Goal: Transaction & Acquisition: Purchase product/service

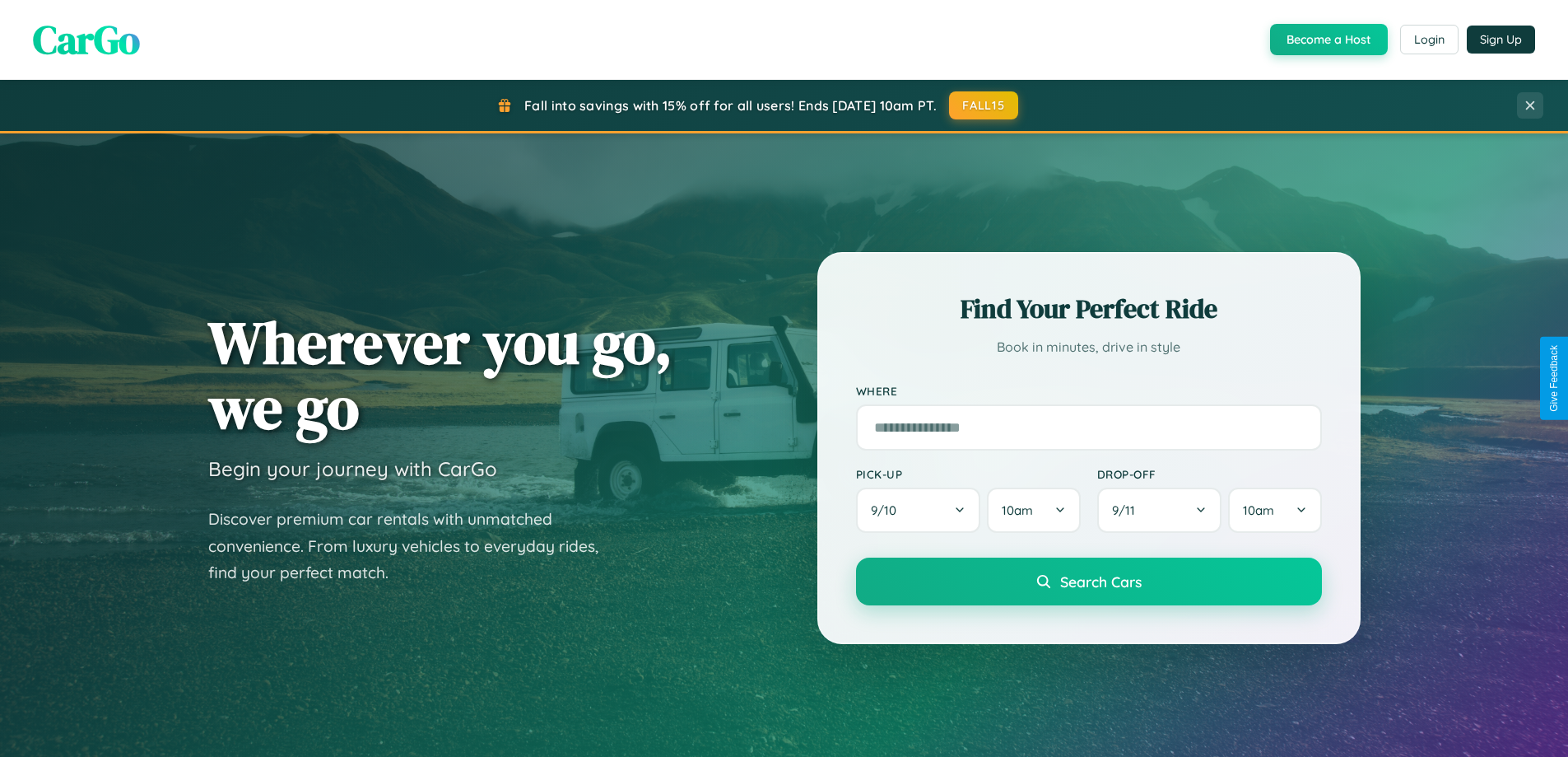
scroll to position [1133, 0]
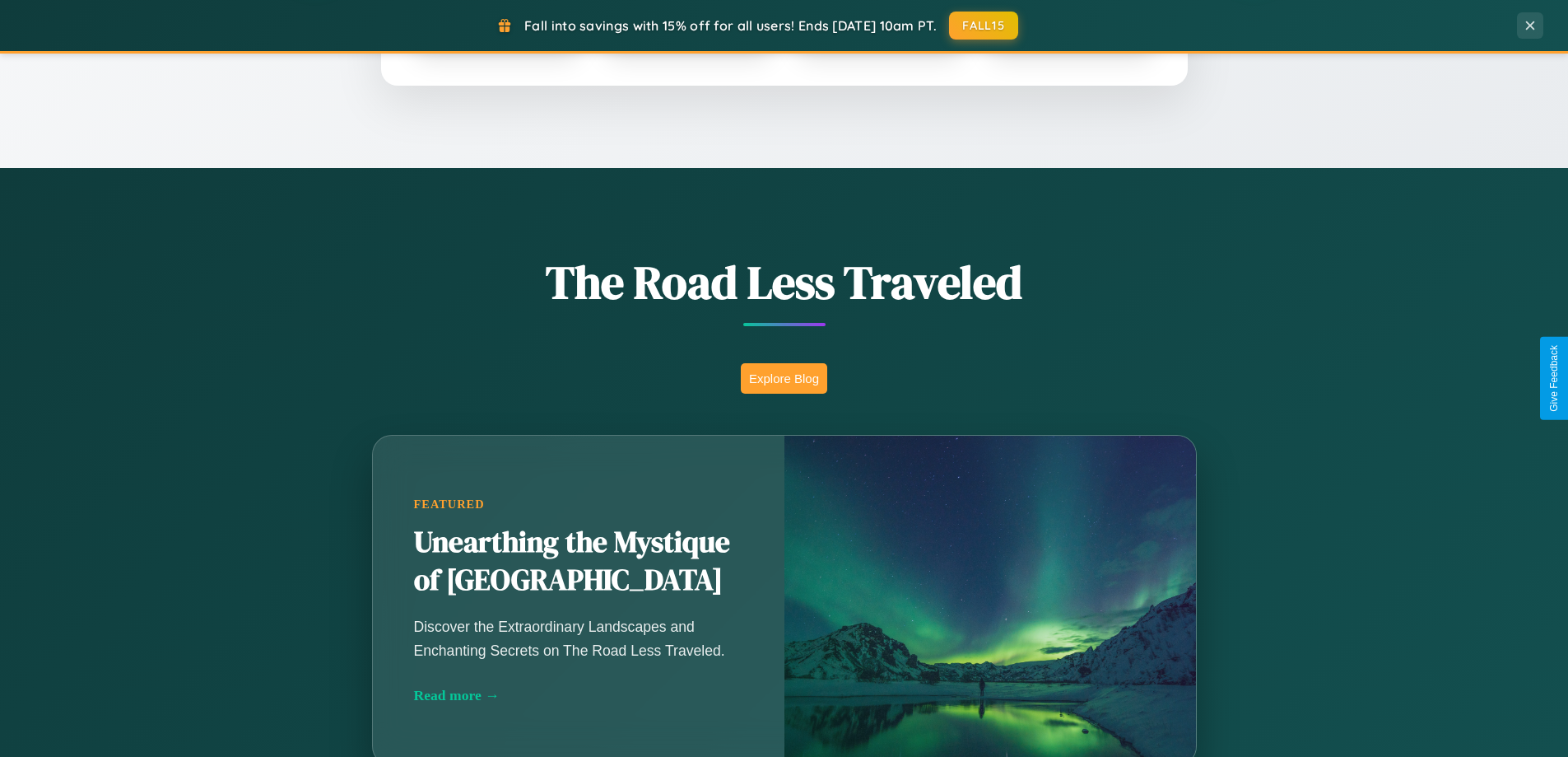
click at [784, 378] on button "Explore Blog" at bounding box center [784, 378] width 86 height 30
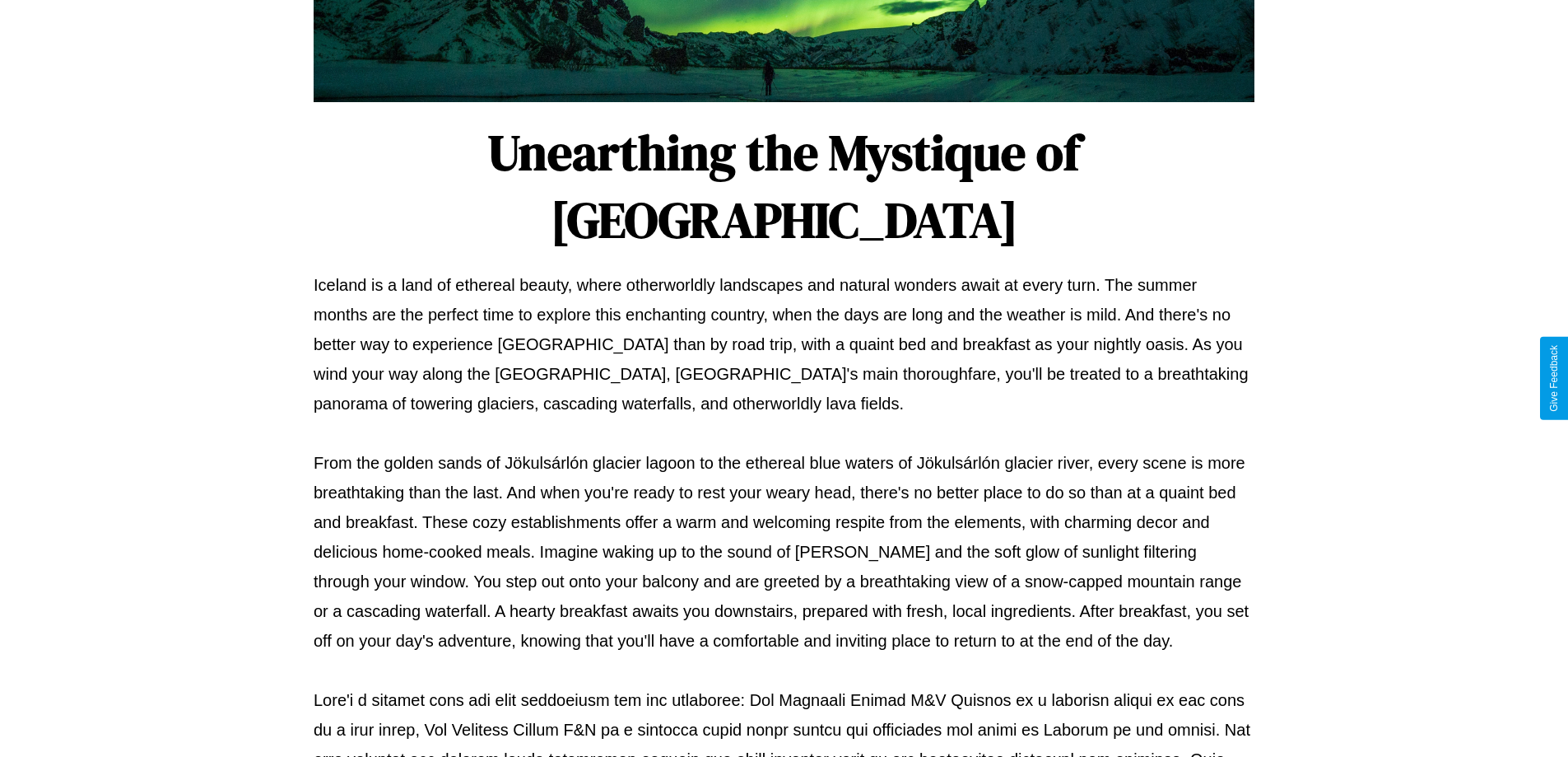
scroll to position [533, 0]
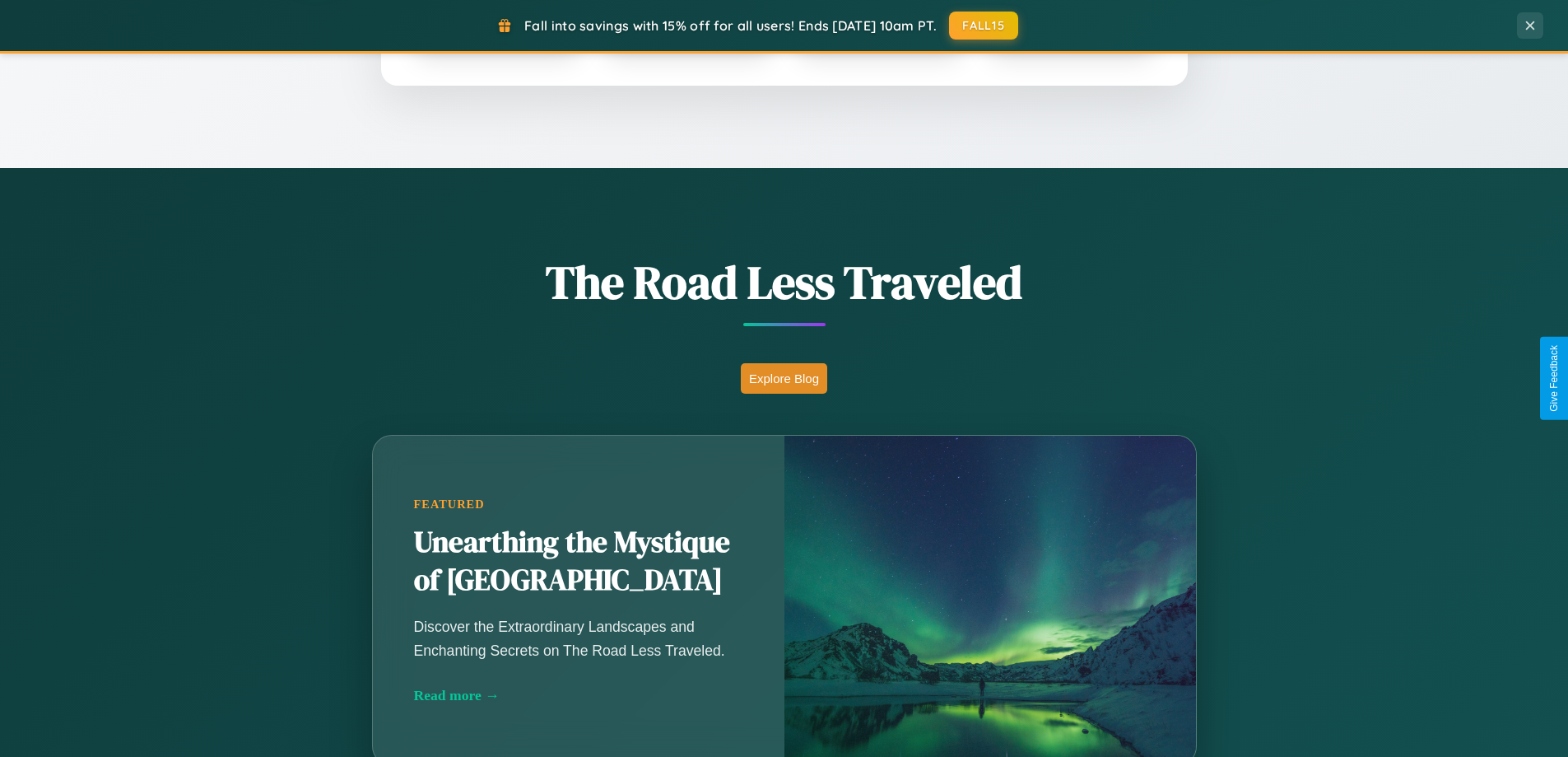
scroll to position [49, 0]
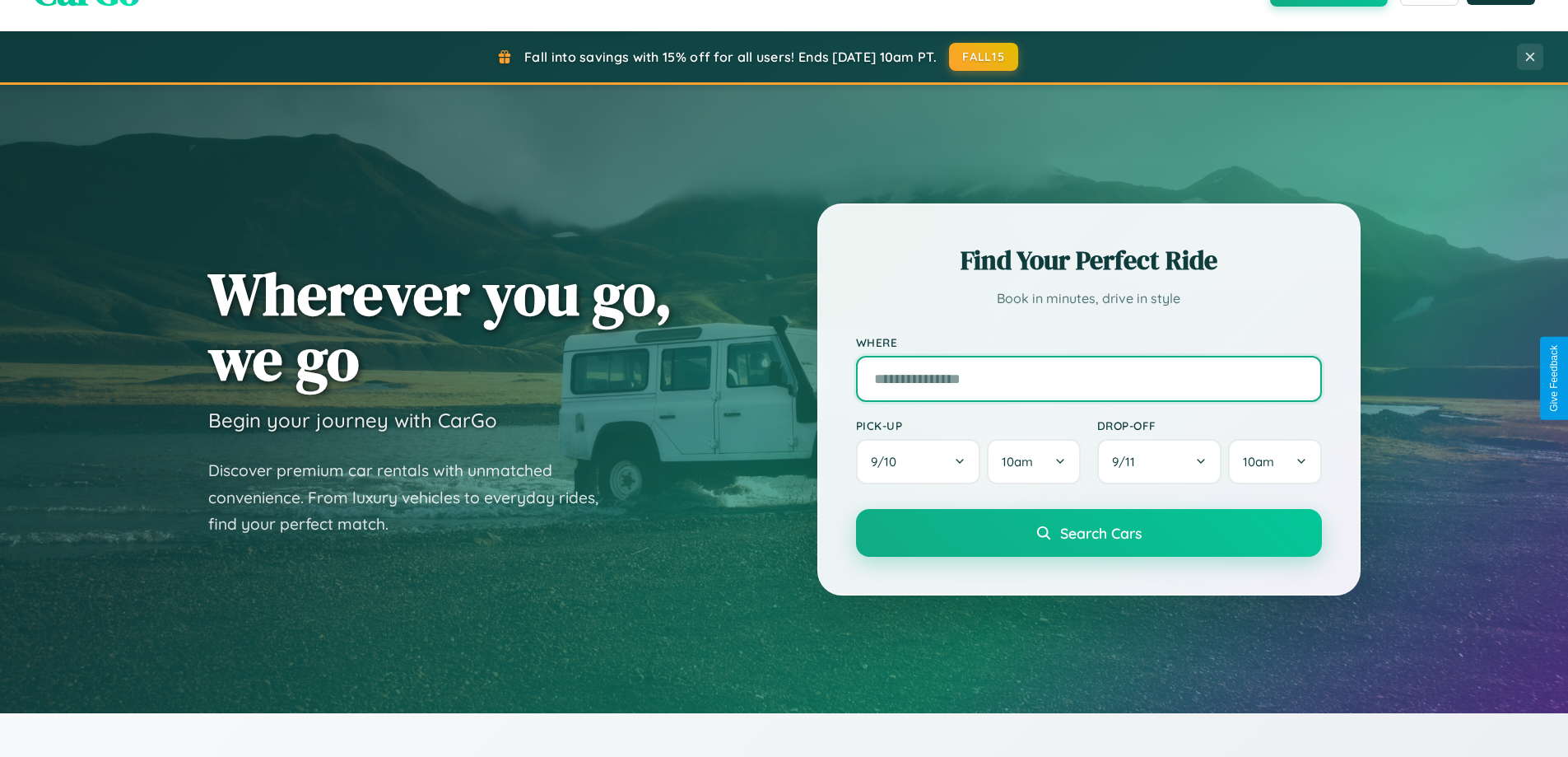
click at [1089, 378] on input "text" at bounding box center [1089, 378] width 466 height 46
type input "**********"
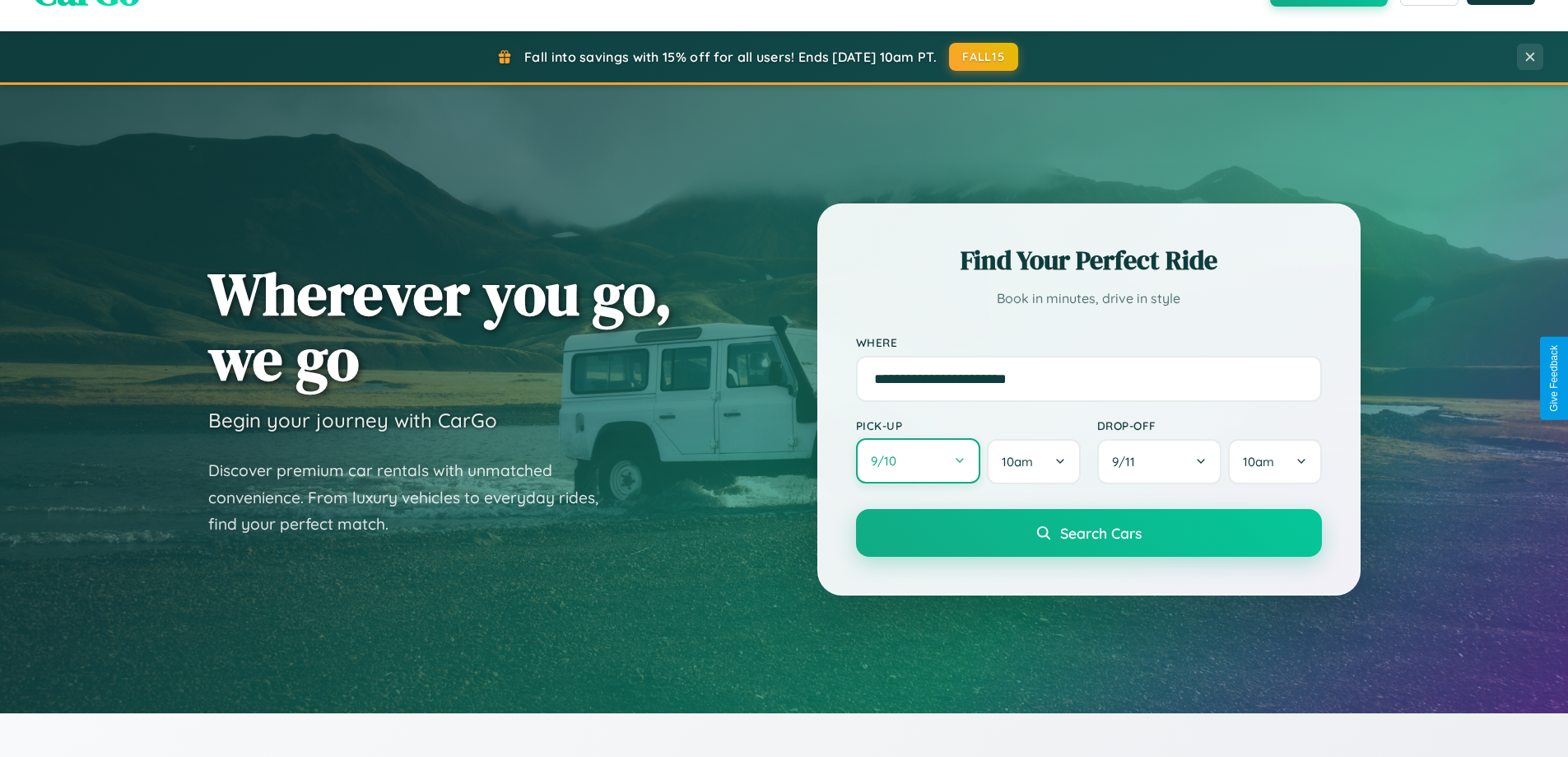
click at [918, 461] on button "9 / 10" at bounding box center [919, 460] width 125 height 45
select select "*"
select select "****"
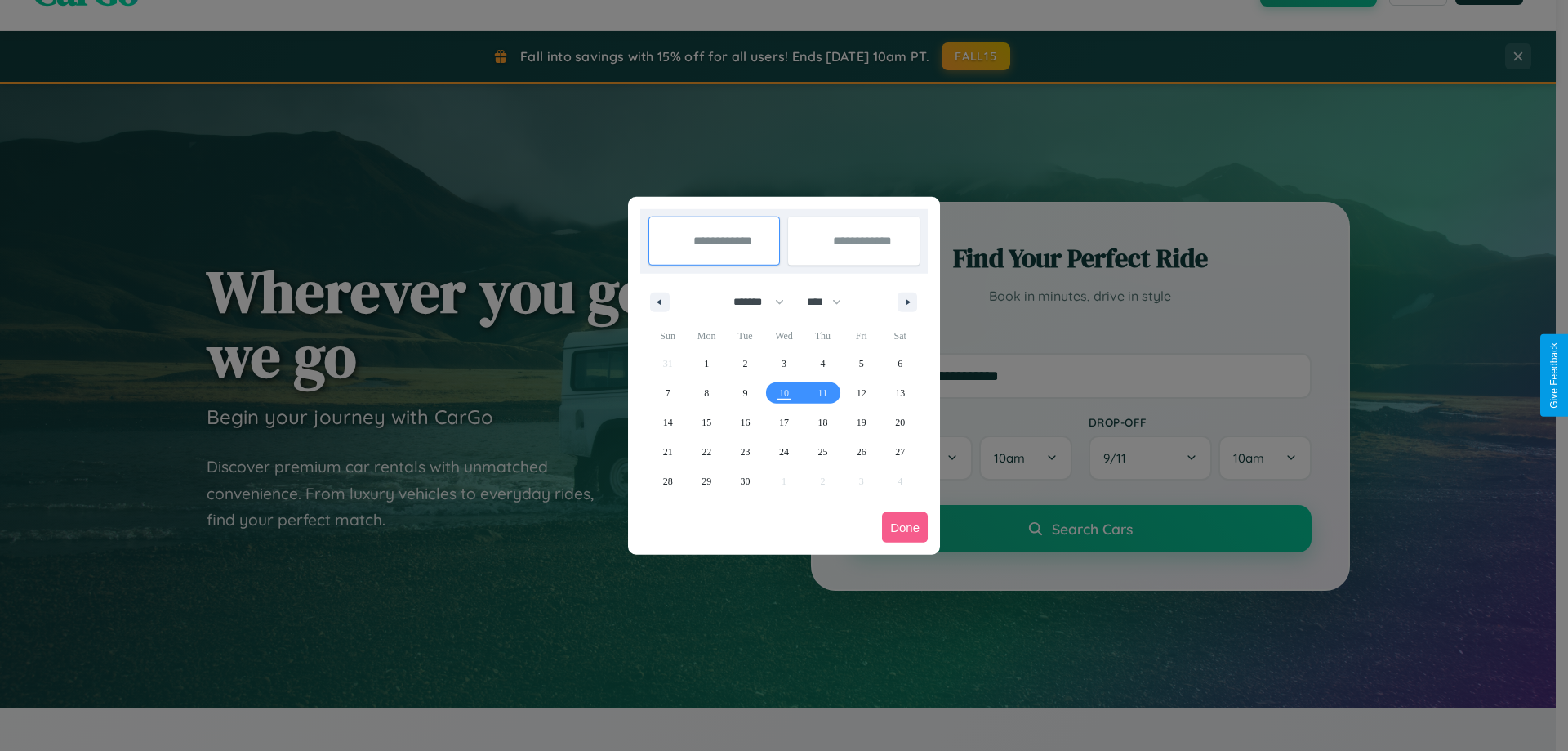
drag, startPoint x: 751, startPoint y: 302, endPoint x: 784, endPoint y: 327, distance: 41.4
click at [751, 302] on select "******* ******** ***** ***** *** **** **** ****** ********* ******* ******** **…" at bounding box center [755, 302] width 69 height 27
select select "*"
click at [831, 302] on select "**** **** **** **** **** **** **** **** **** **** **** **** **** **** **** ****…" at bounding box center [823, 302] width 49 height 27
select select "****"
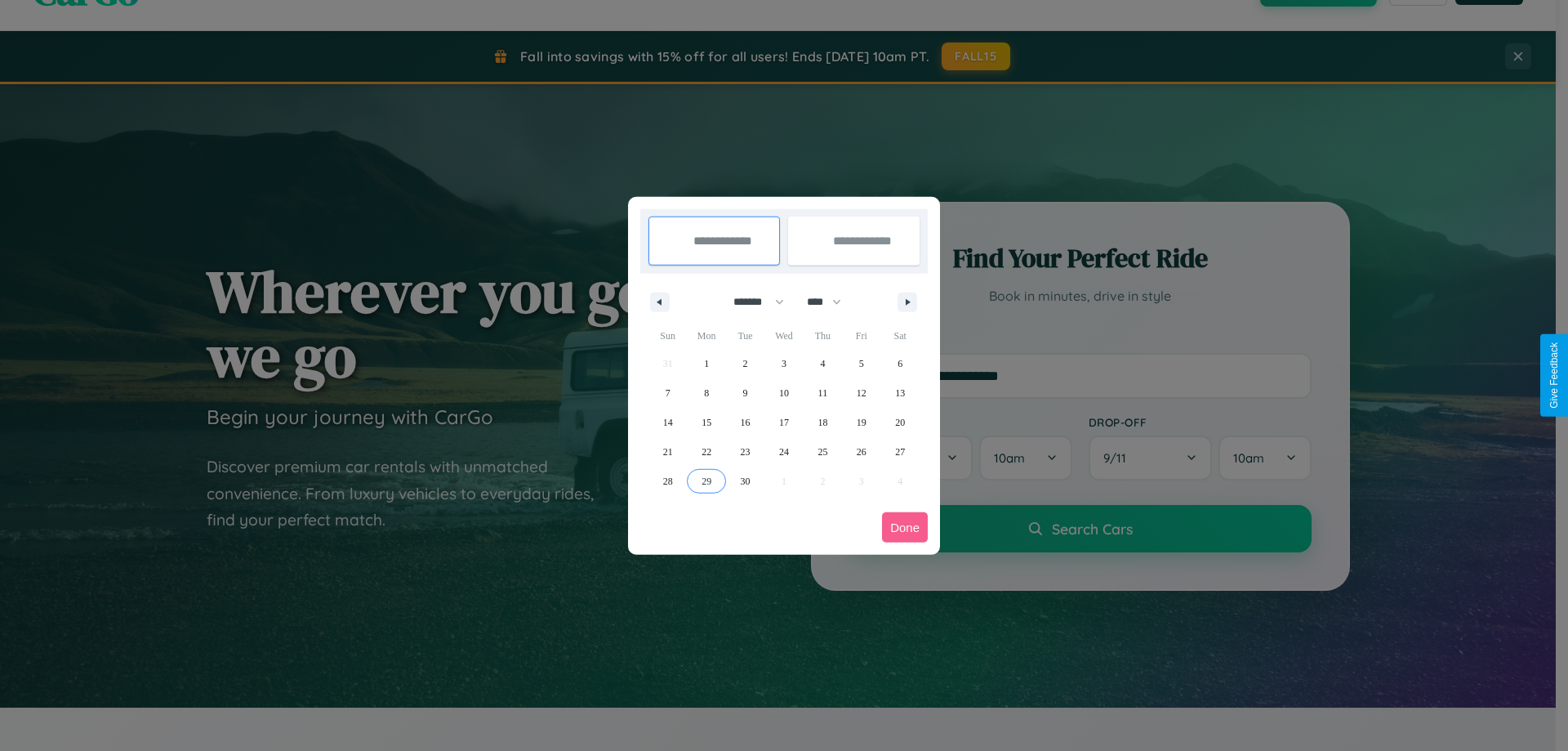
click at [706, 480] on span "29" at bounding box center [706, 481] width 10 height 29
type input "**********"
click at [907, 302] on icon "button" at bounding box center [910, 302] width 8 height 6
select select "*"
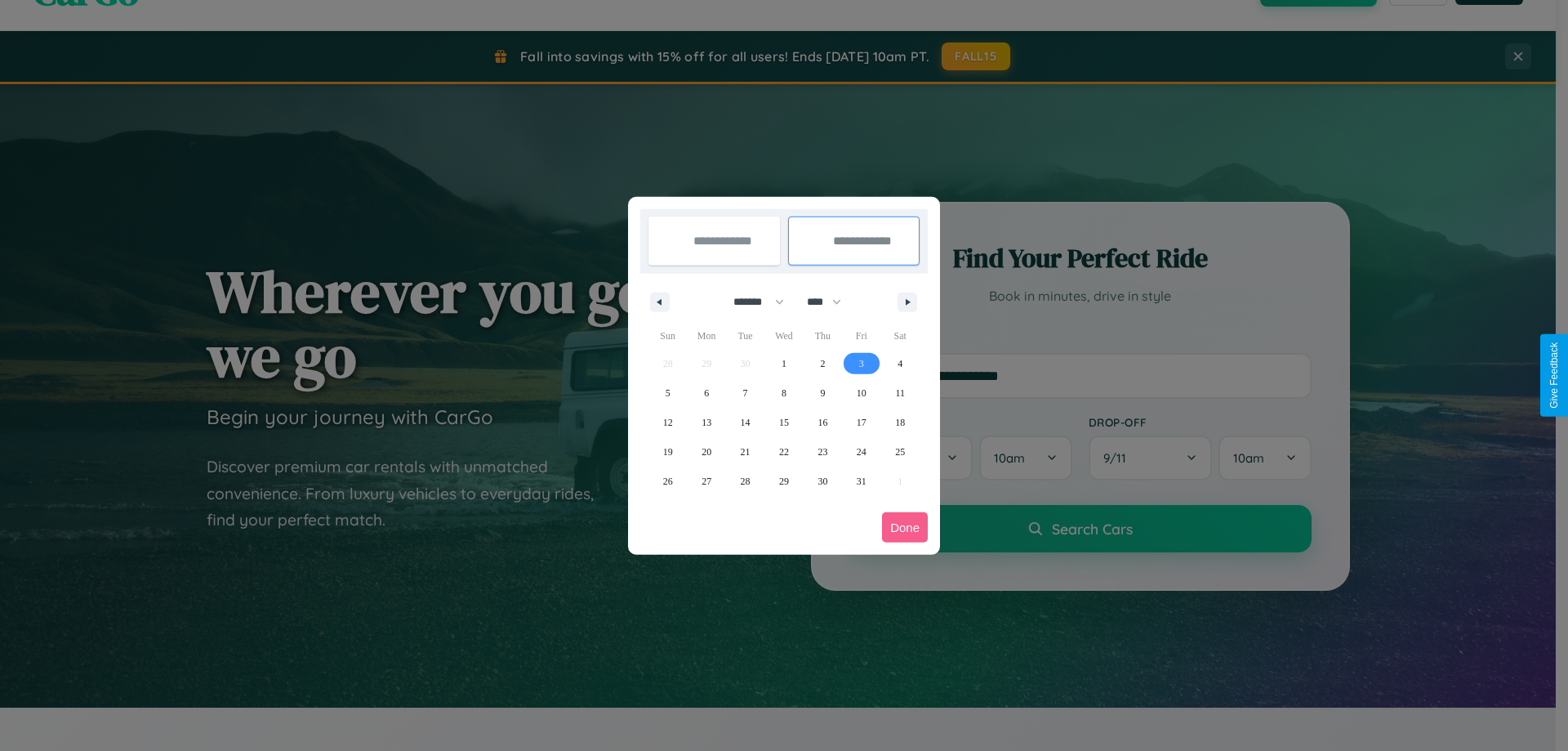
click at [860, 363] on span "3" at bounding box center [861, 364] width 5 height 29
type input "**********"
select select "*"
click at [905, 527] on button "Done" at bounding box center [905, 527] width 46 height 30
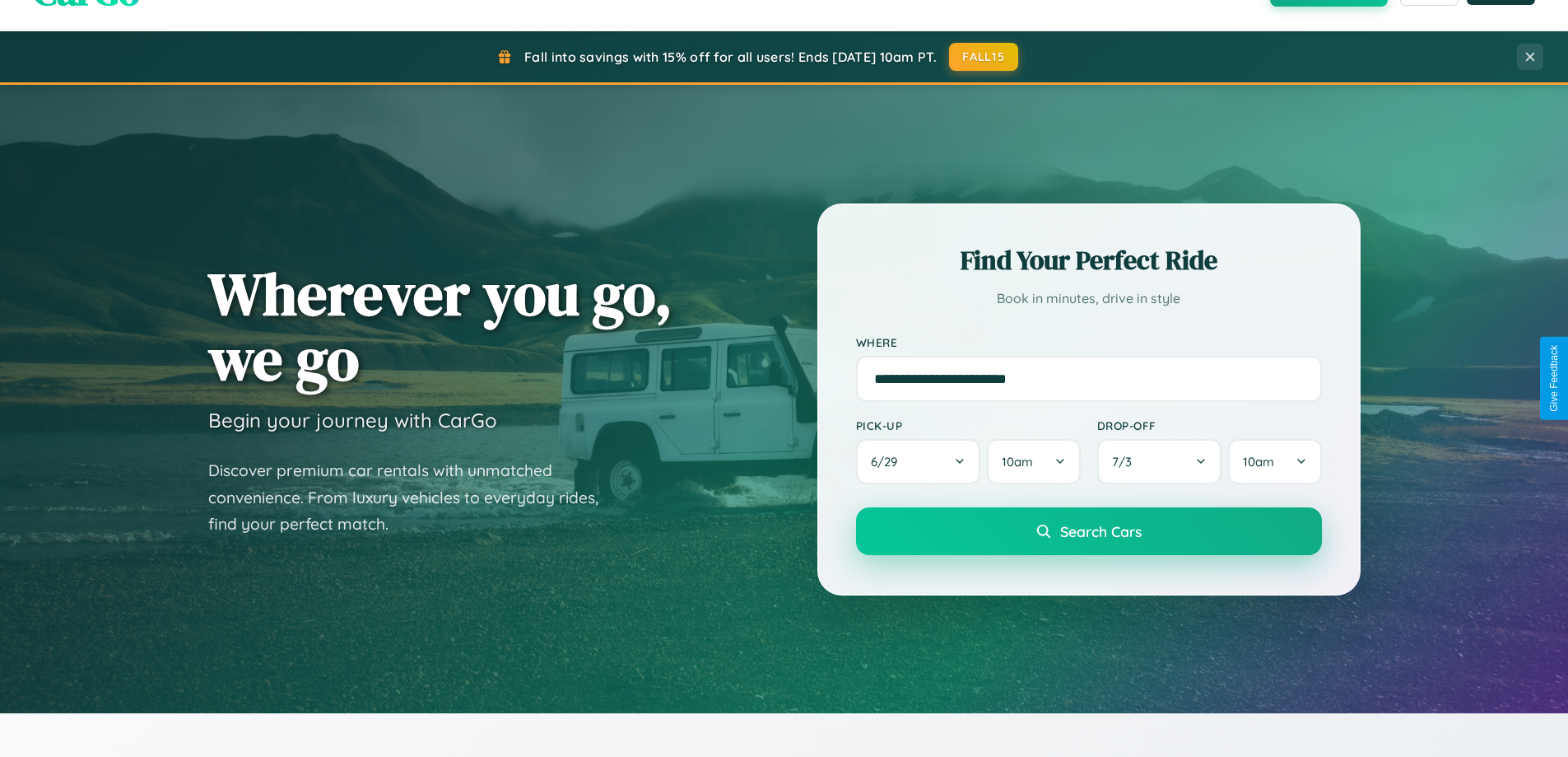
click at [1089, 531] on span "Search Cars" at bounding box center [1100, 531] width 82 height 18
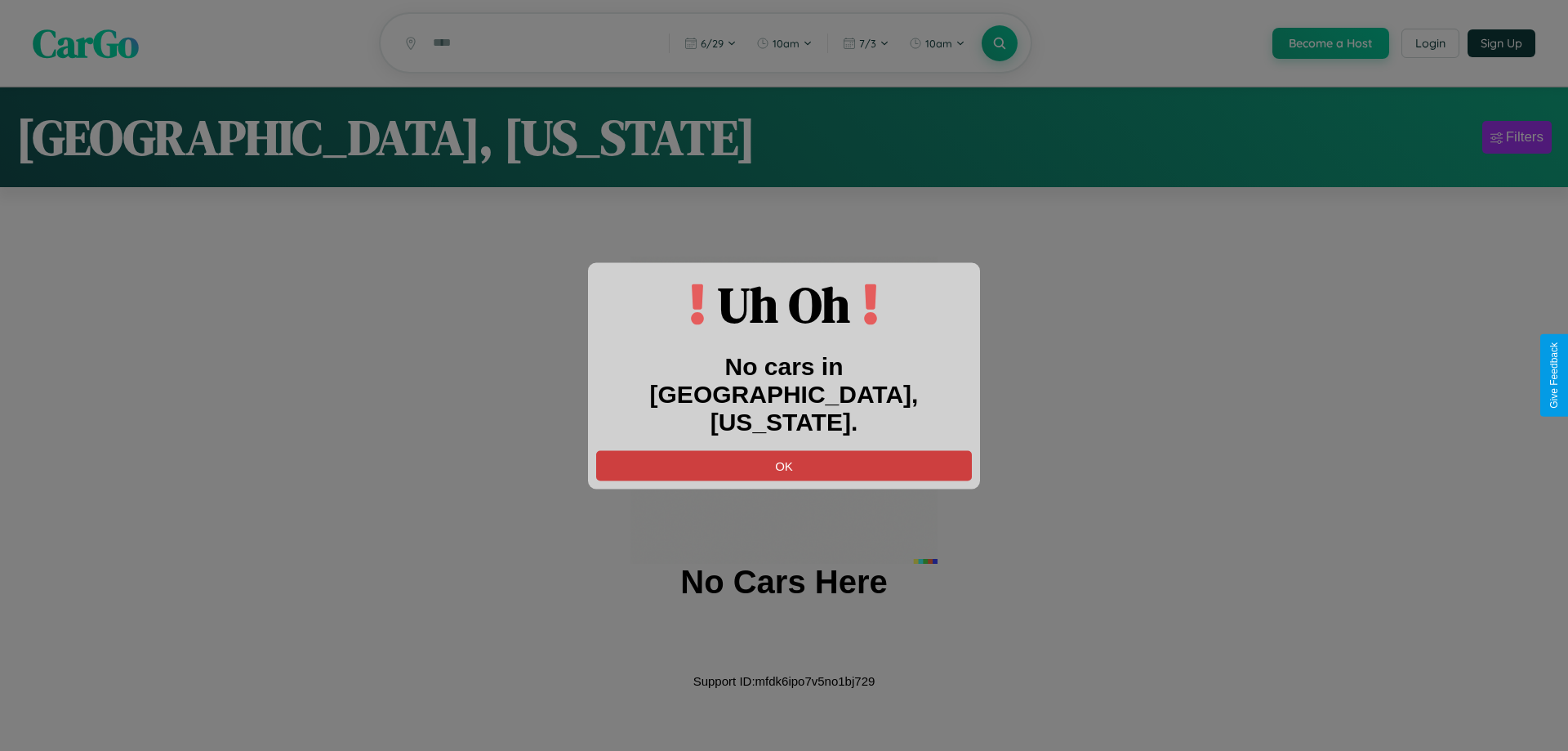
click at [784, 451] on button "OK" at bounding box center [784, 465] width 375 height 30
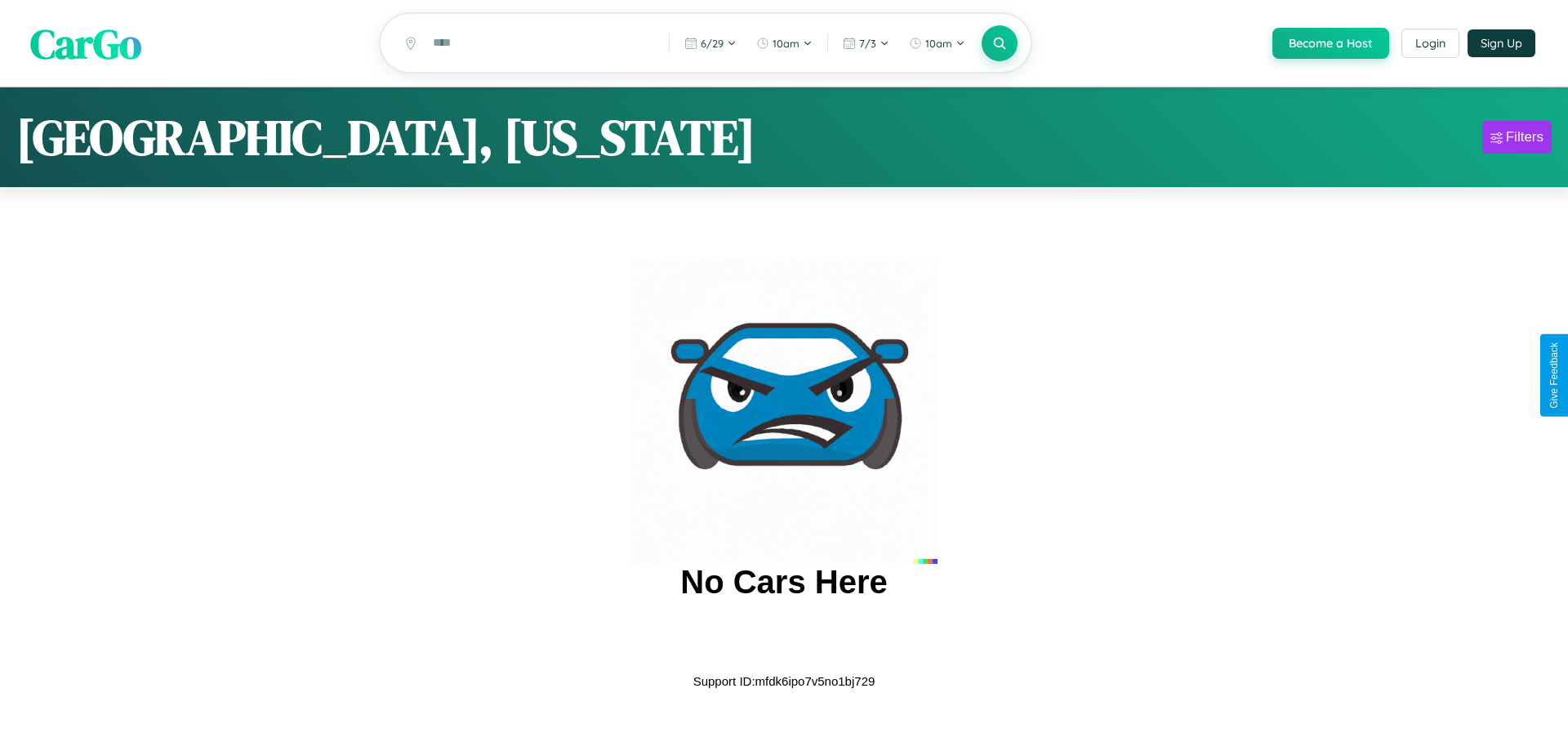
click at [86, 43] on span "CarGo" at bounding box center [86, 43] width 111 height 57
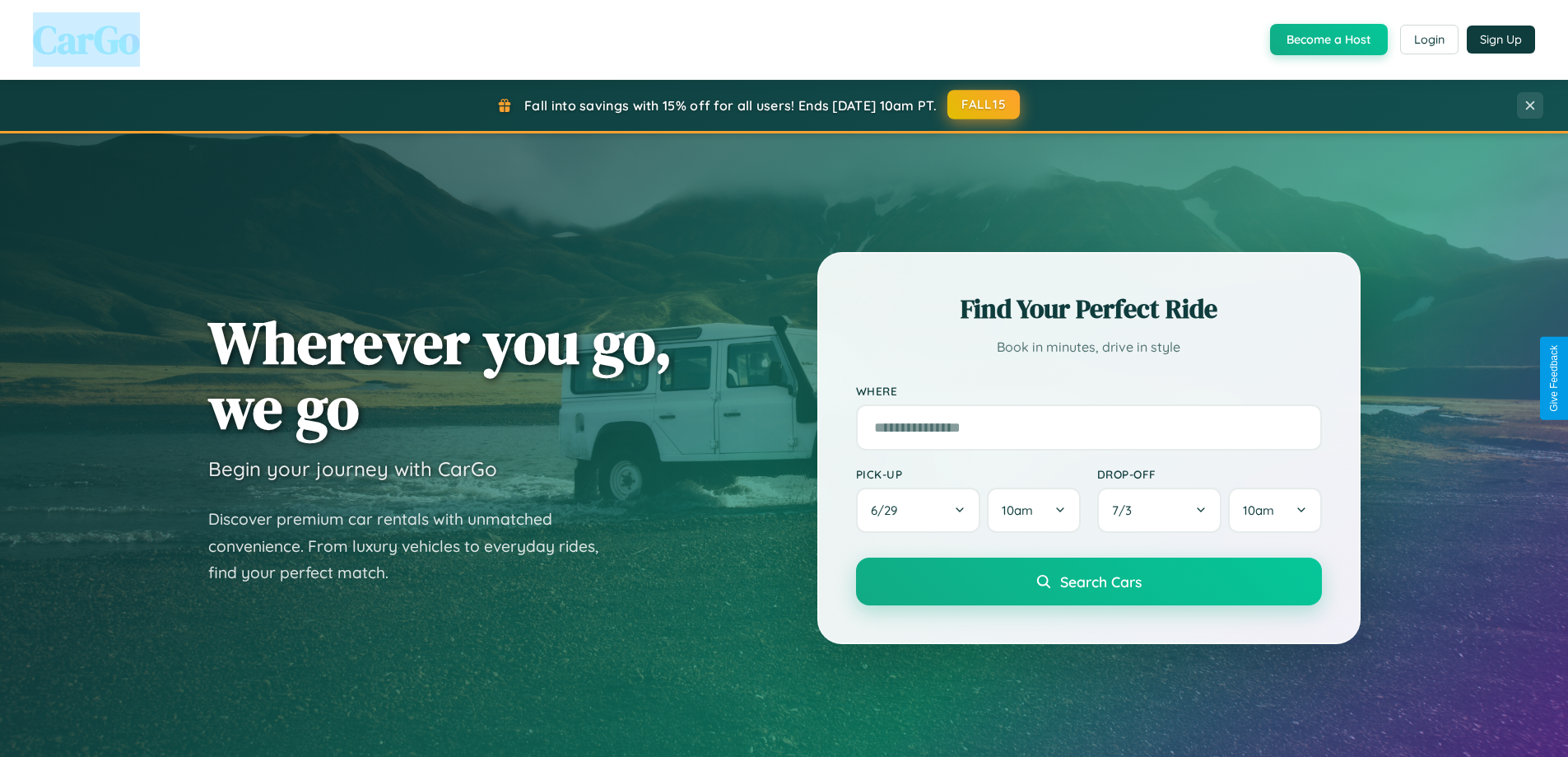
click at [985, 105] on button "FALL15" at bounding box center [983, 105] width 73 height 29
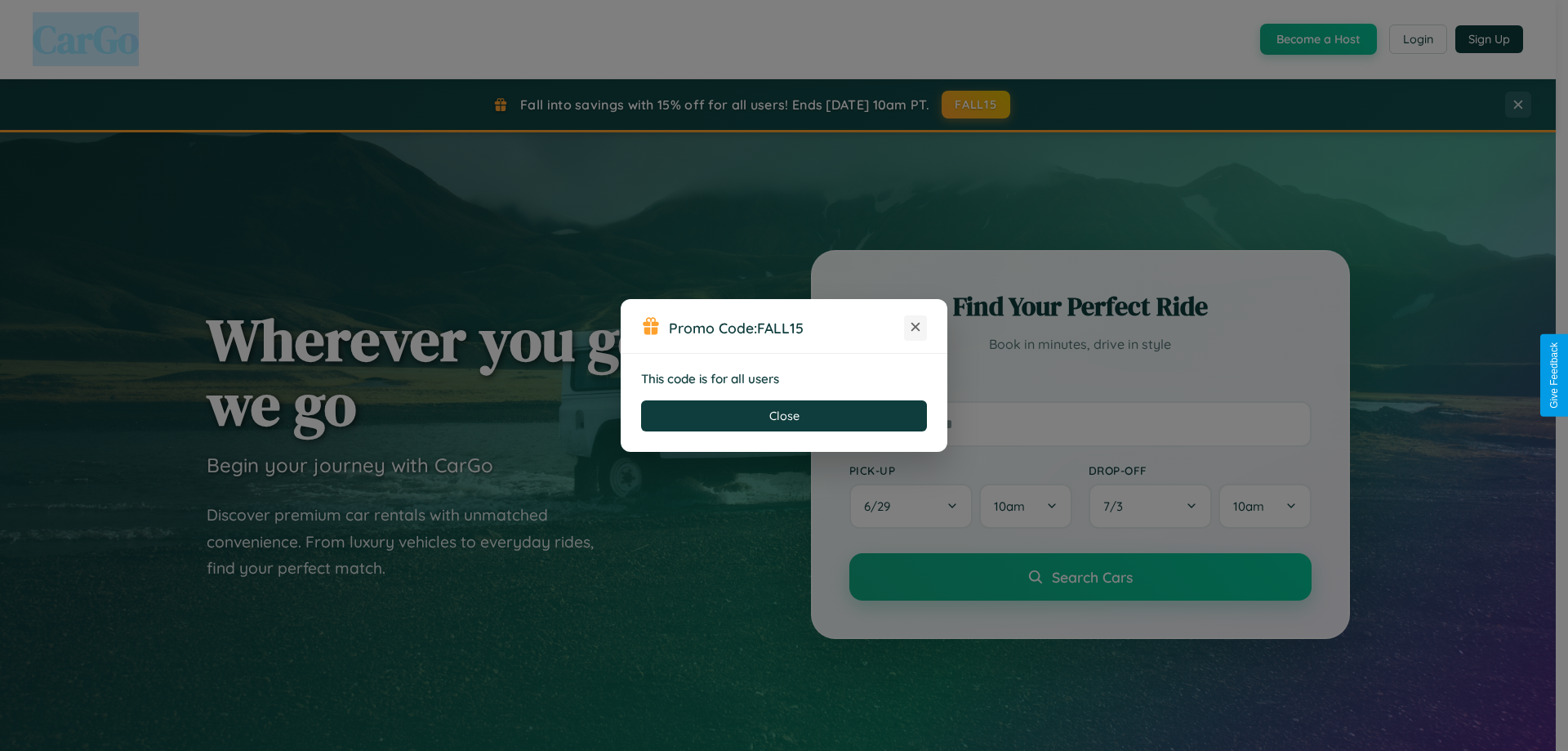
click at [916, 327] on icon at bounding box center [916, 326] width 16 height 16
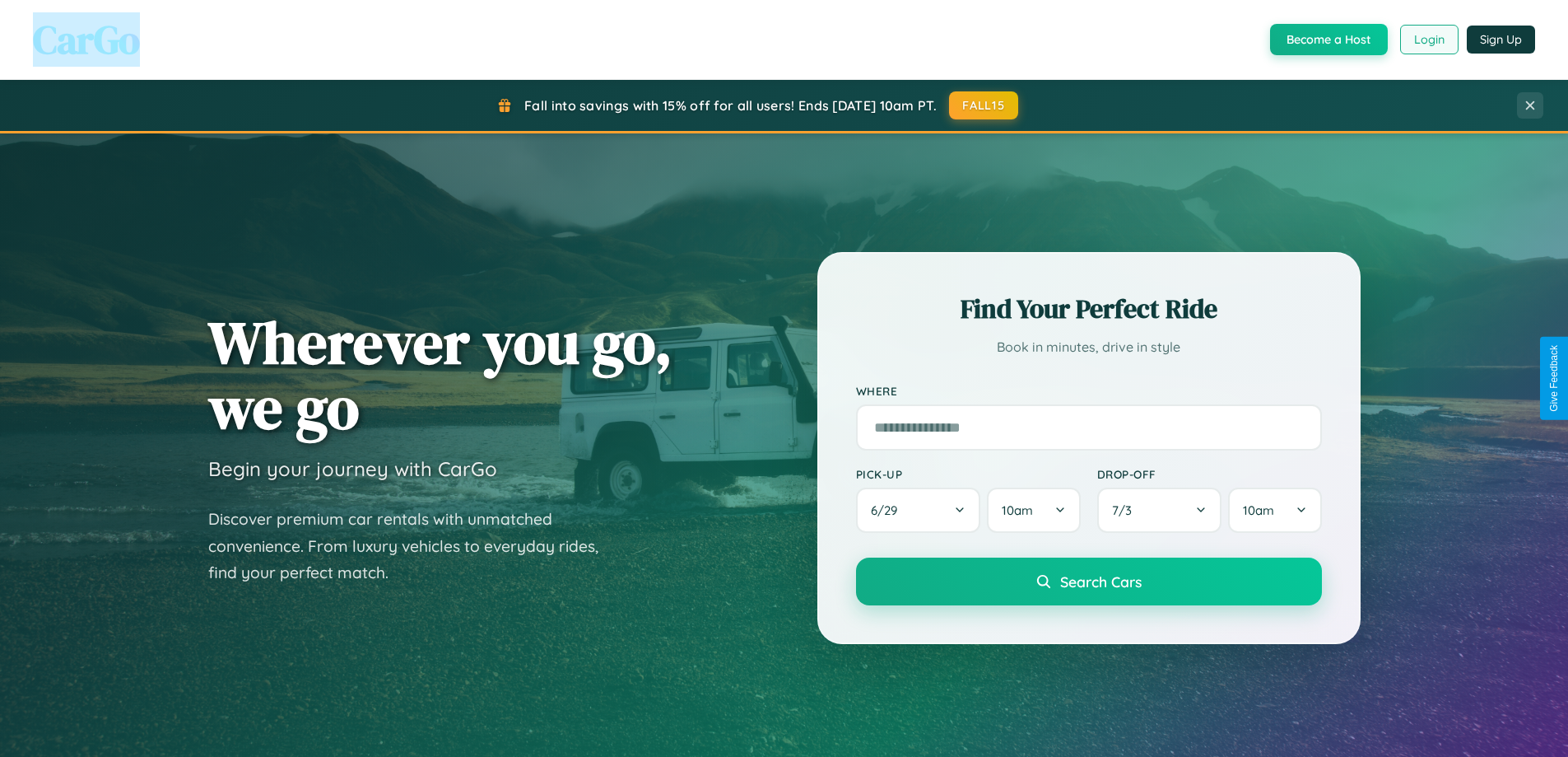
click at [1428, 40] on button "Login" at bounding box center [1429, 40] width 59 height 29
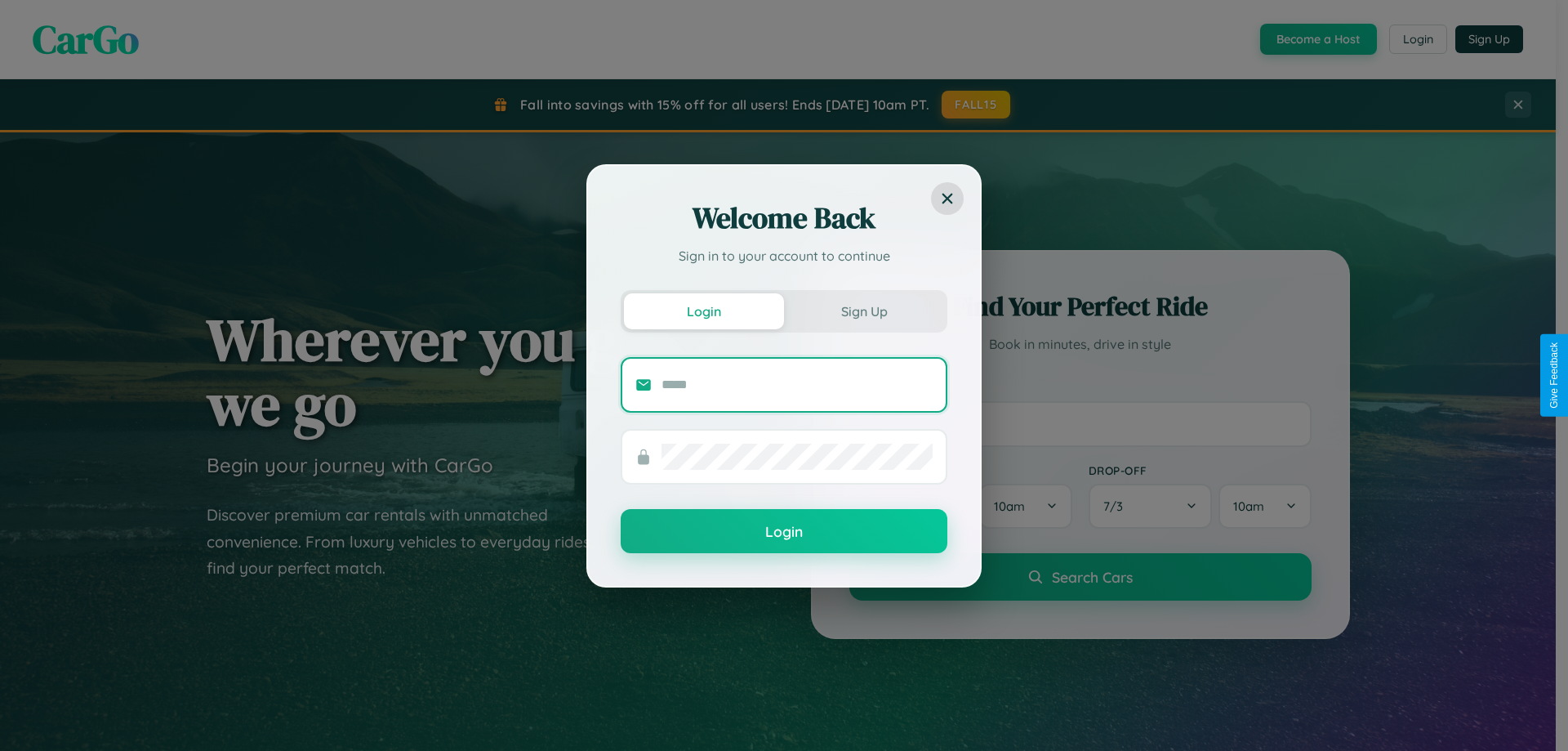
click at [797, 384] on input "text" at bounding box center [797, 385] width 272 height 26
type input "**********"
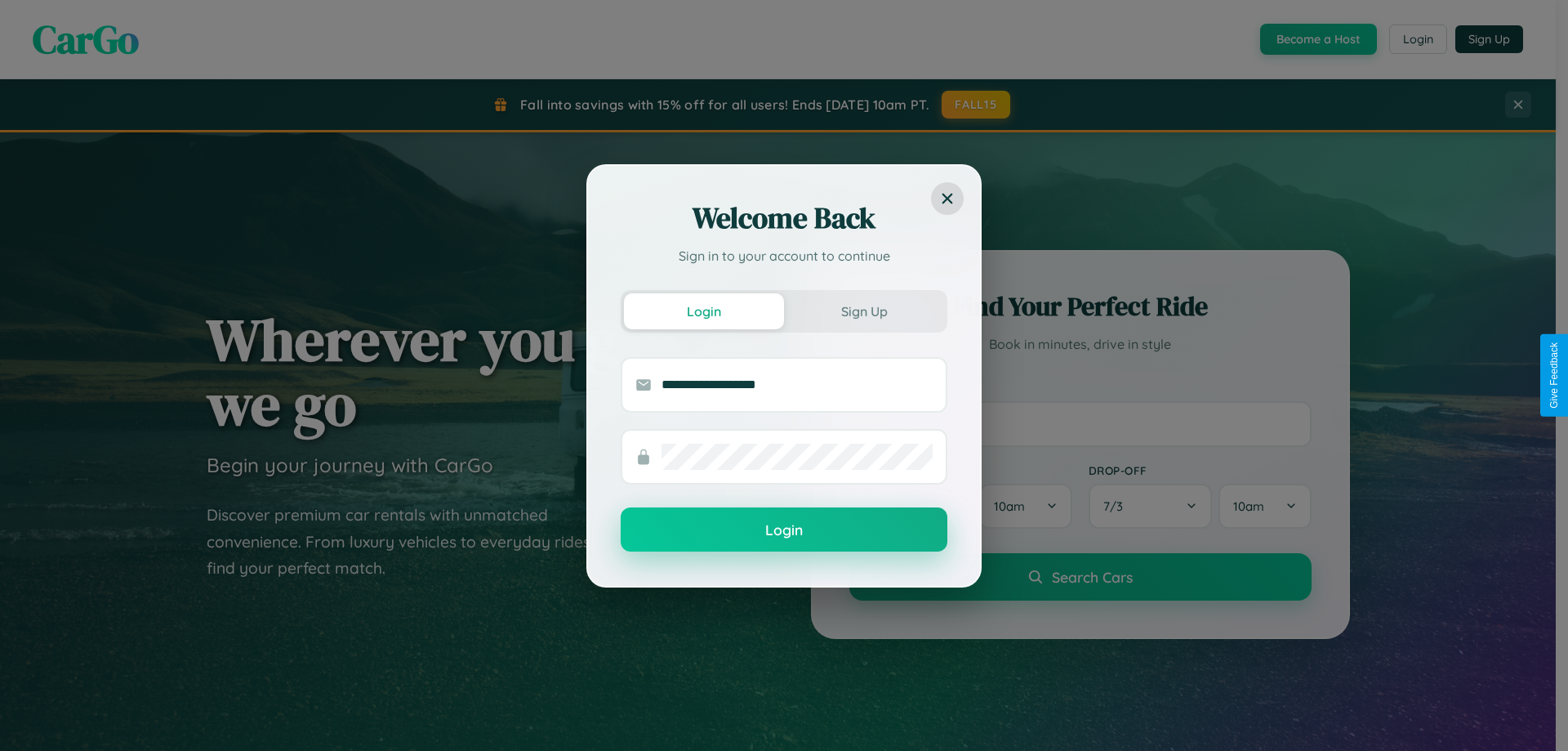
click at [784, 530] on button "Login" at bounding box center [784, 529] width 326 height 44
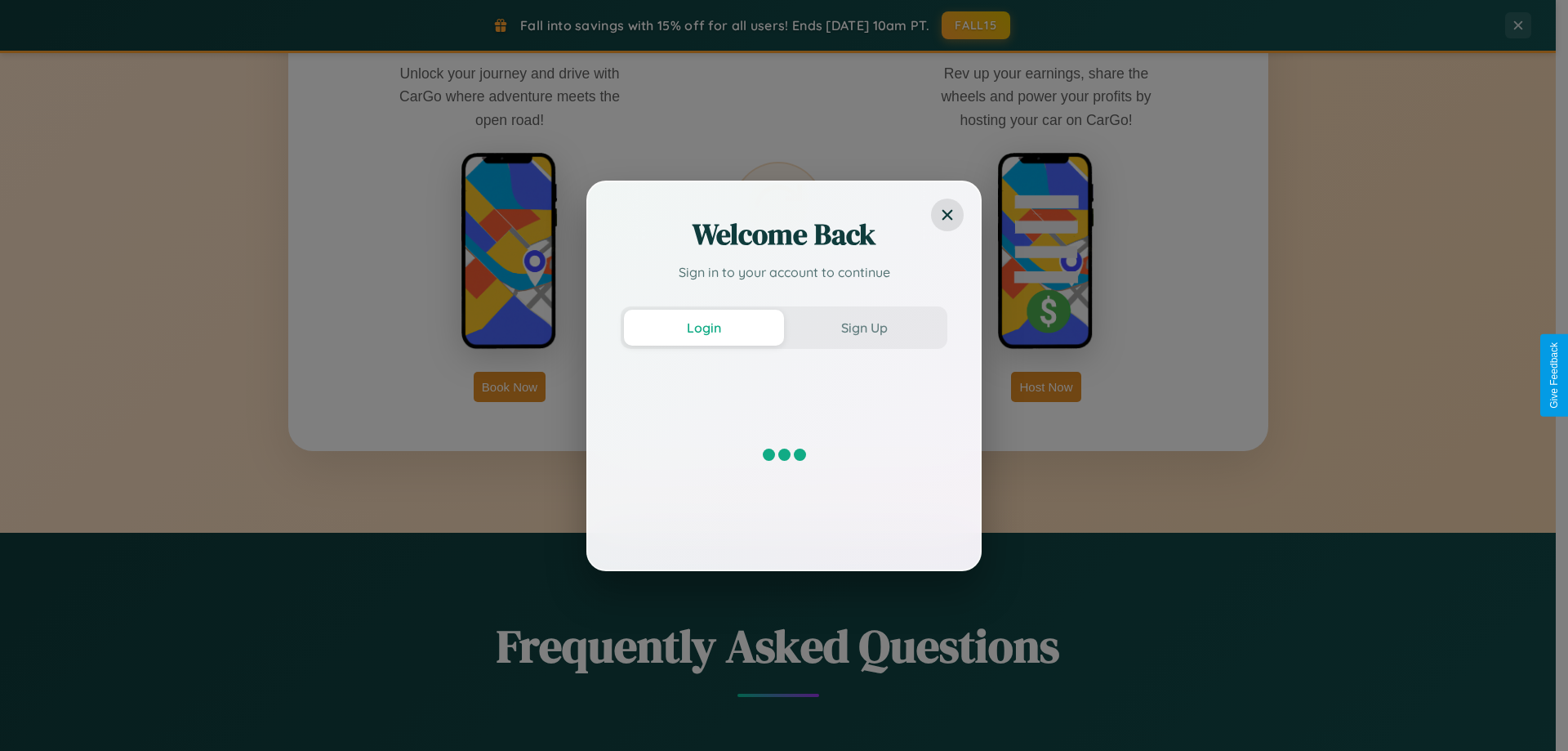
scroll to position [2624, 0]
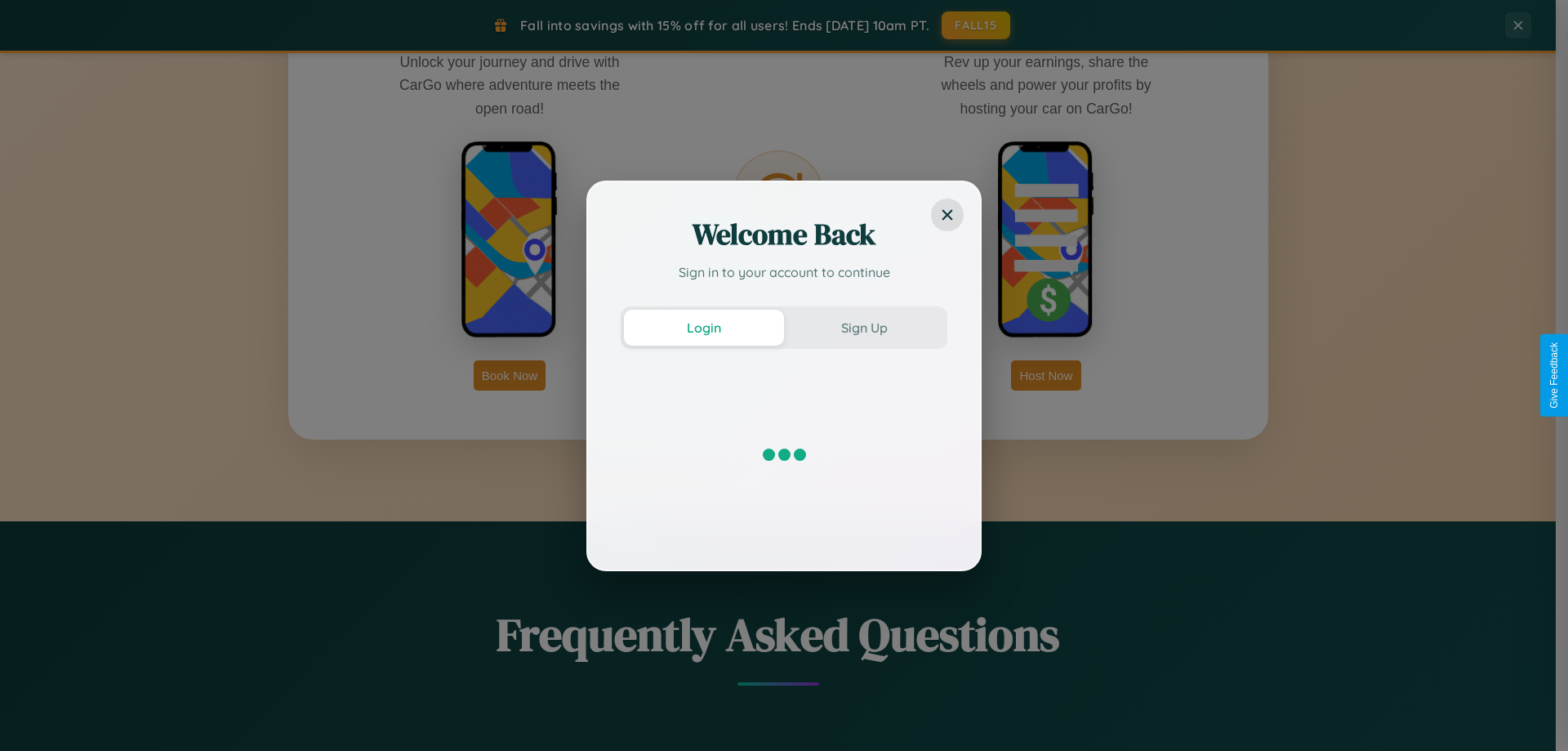
click at [509, 375] on button "Book Now" at bounding box center [509, 375] width 72 height 30
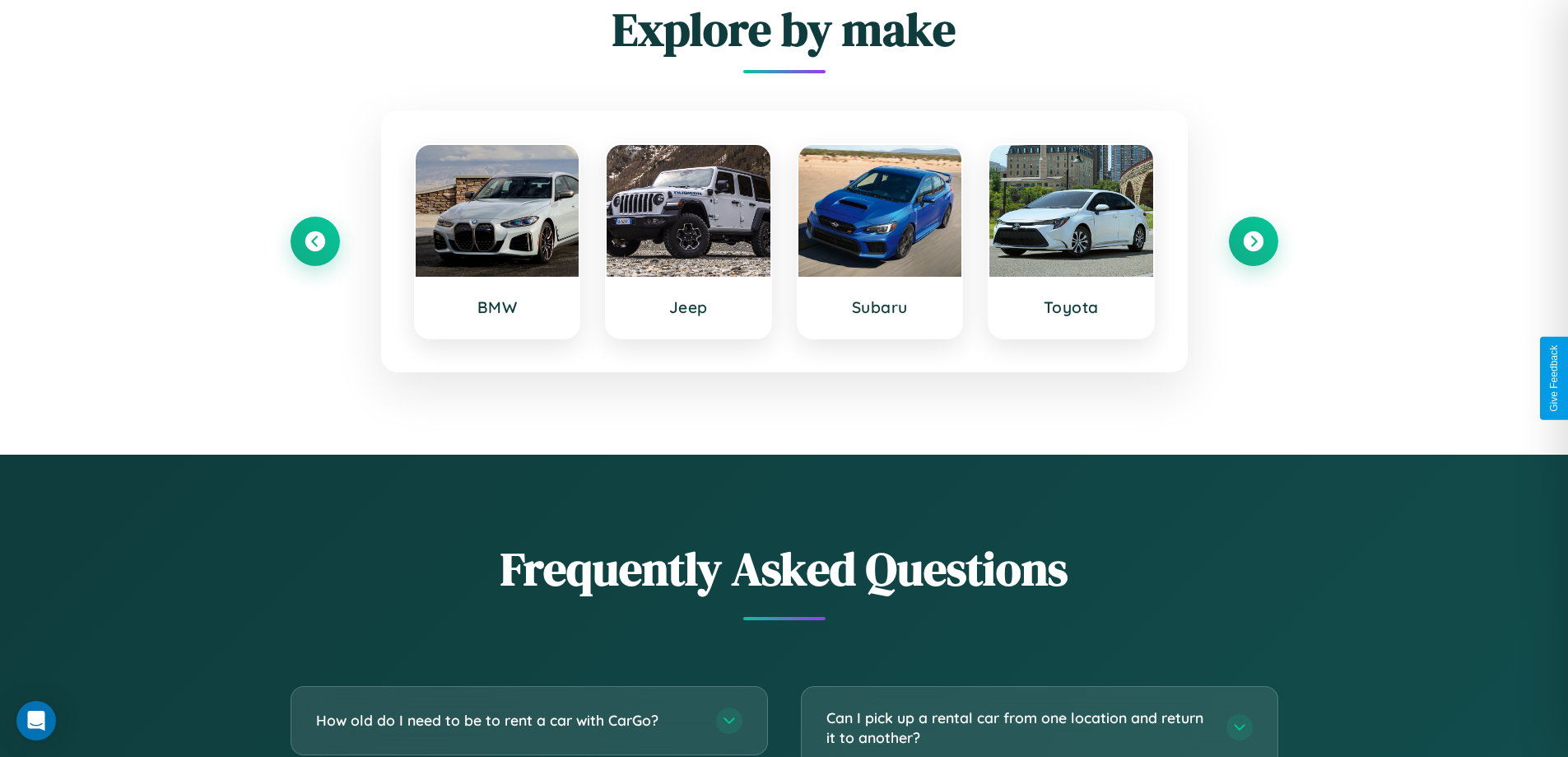
scroll to position [2894, 0]
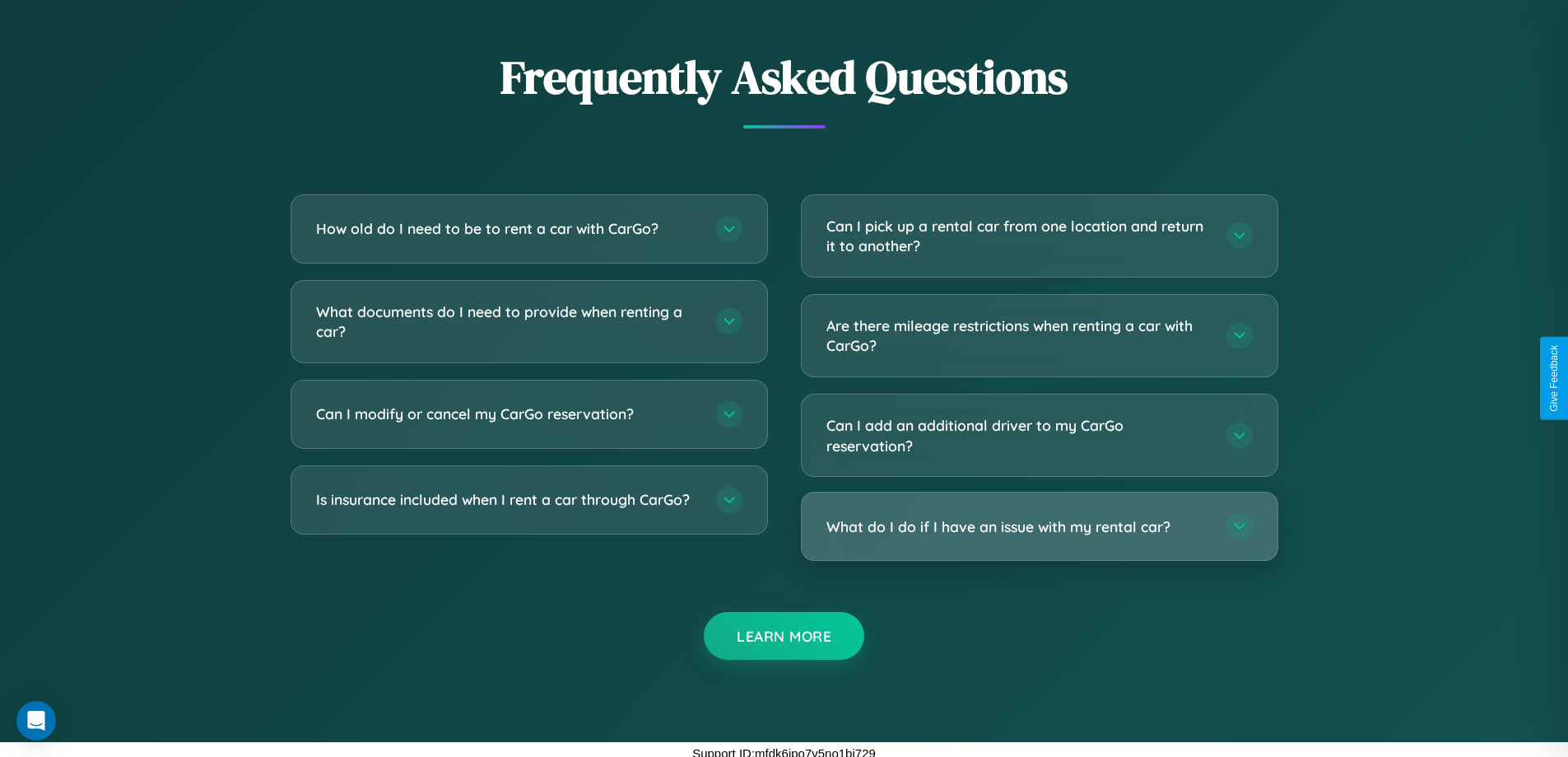
click at [1039, 527] on h3 "What do I do if I have an issue with my rental car?" at bounding box center [1019, 526] width 384 height 20
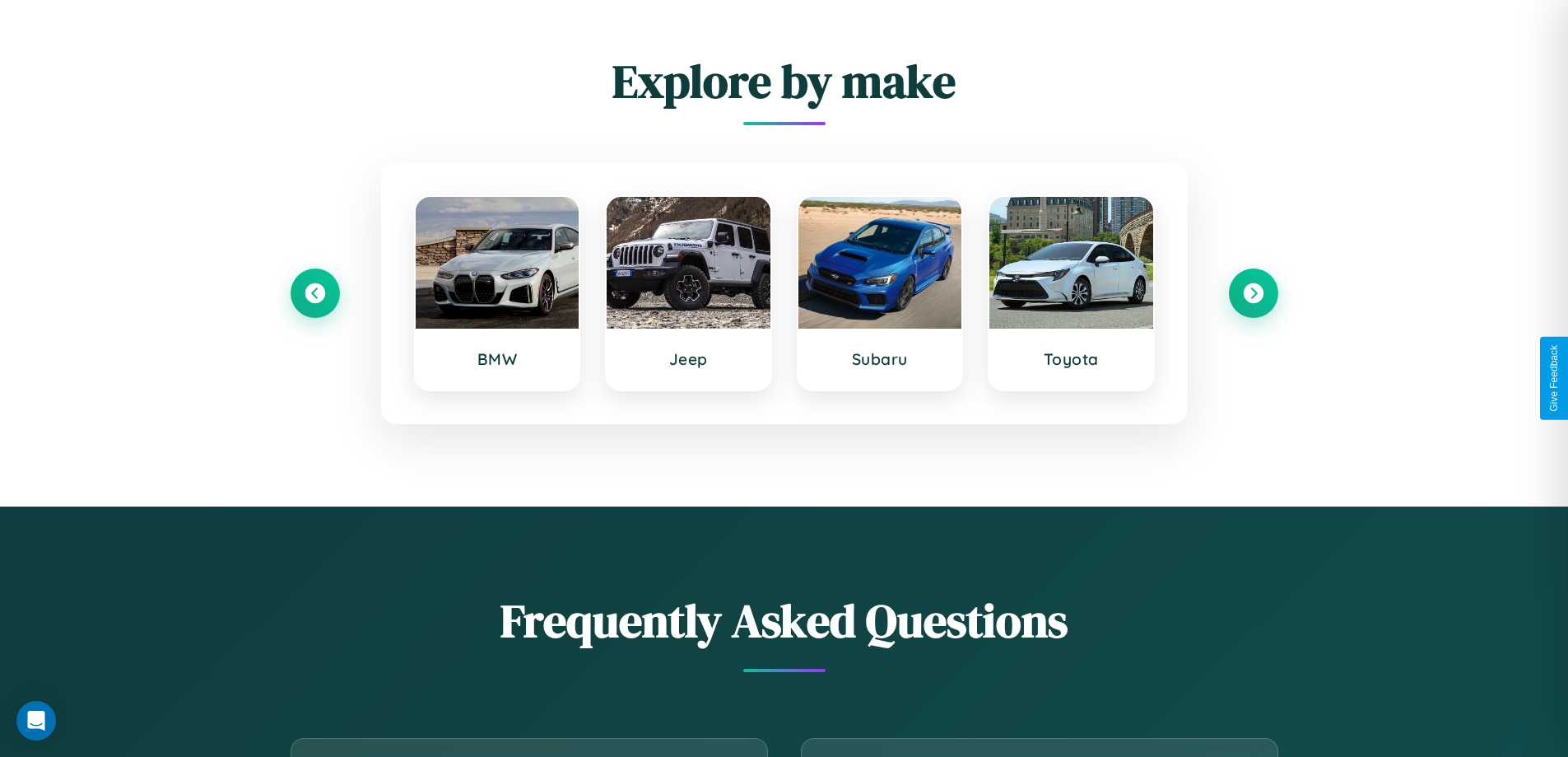
scroll to position [2500, 0]
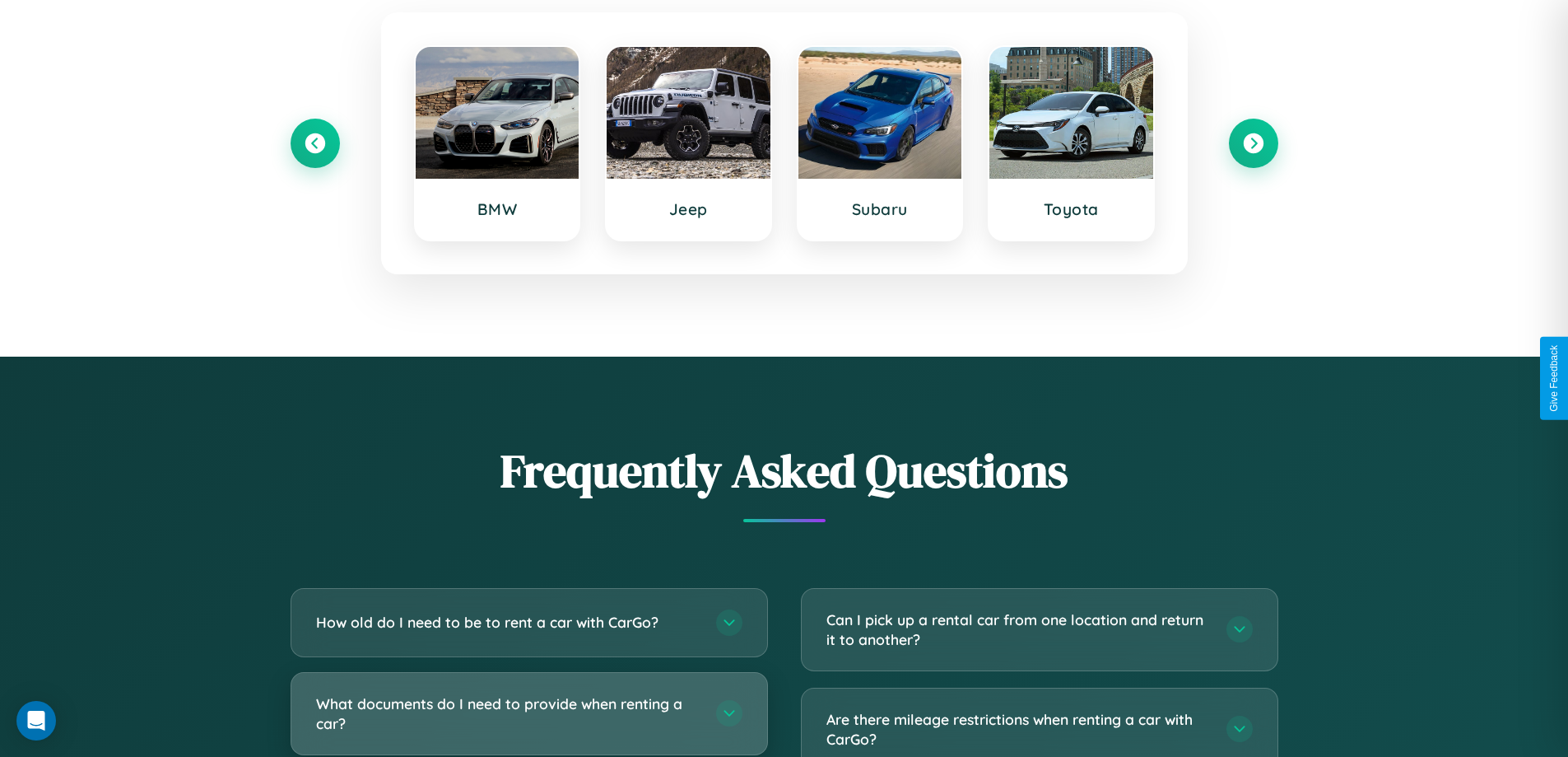
click at [528, 715] on h3 "What documents do I need to provide when renting a car?" at bounding box center [508, 714] width 384 height 40
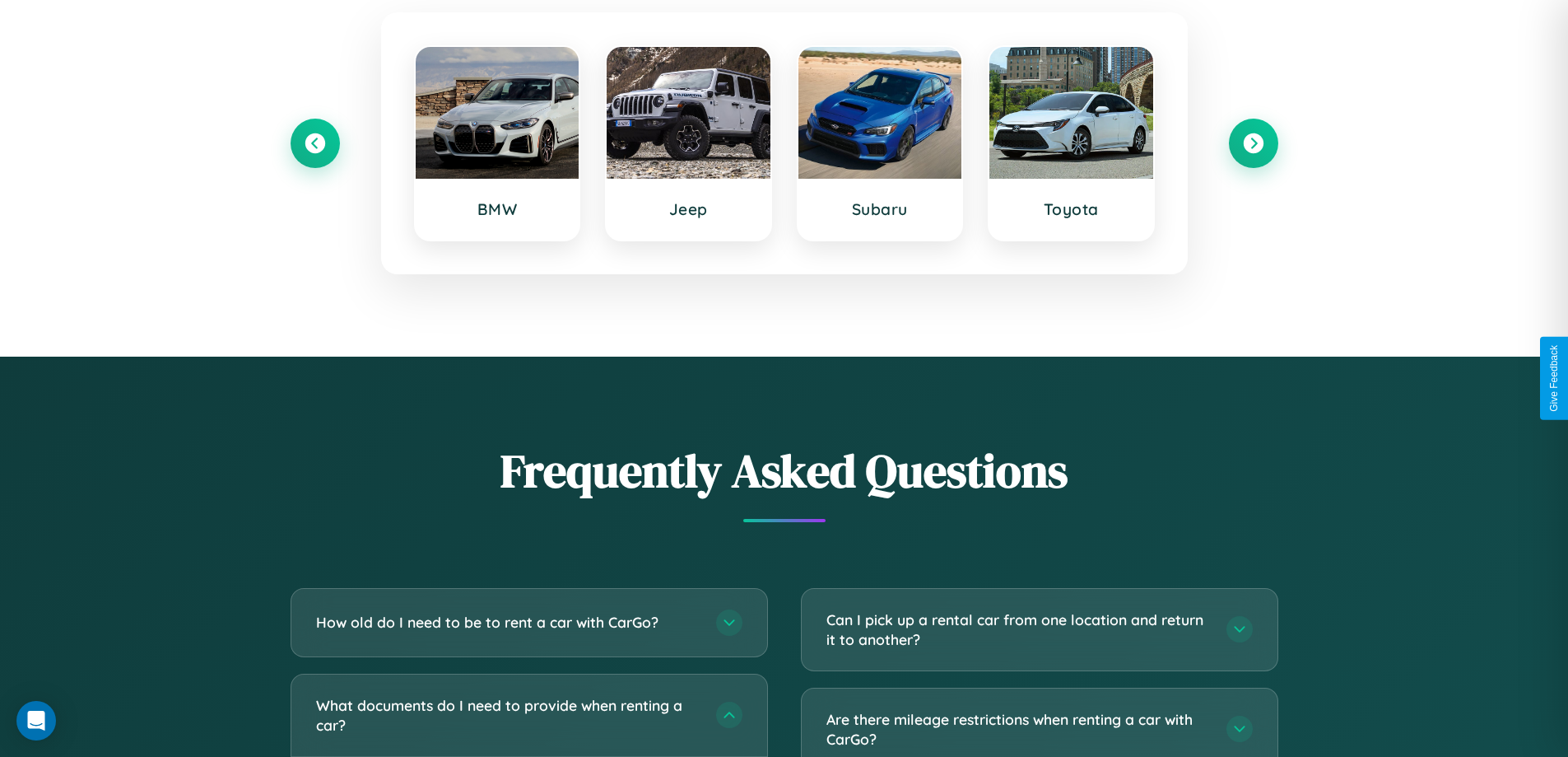
scroll to position [0, 0]
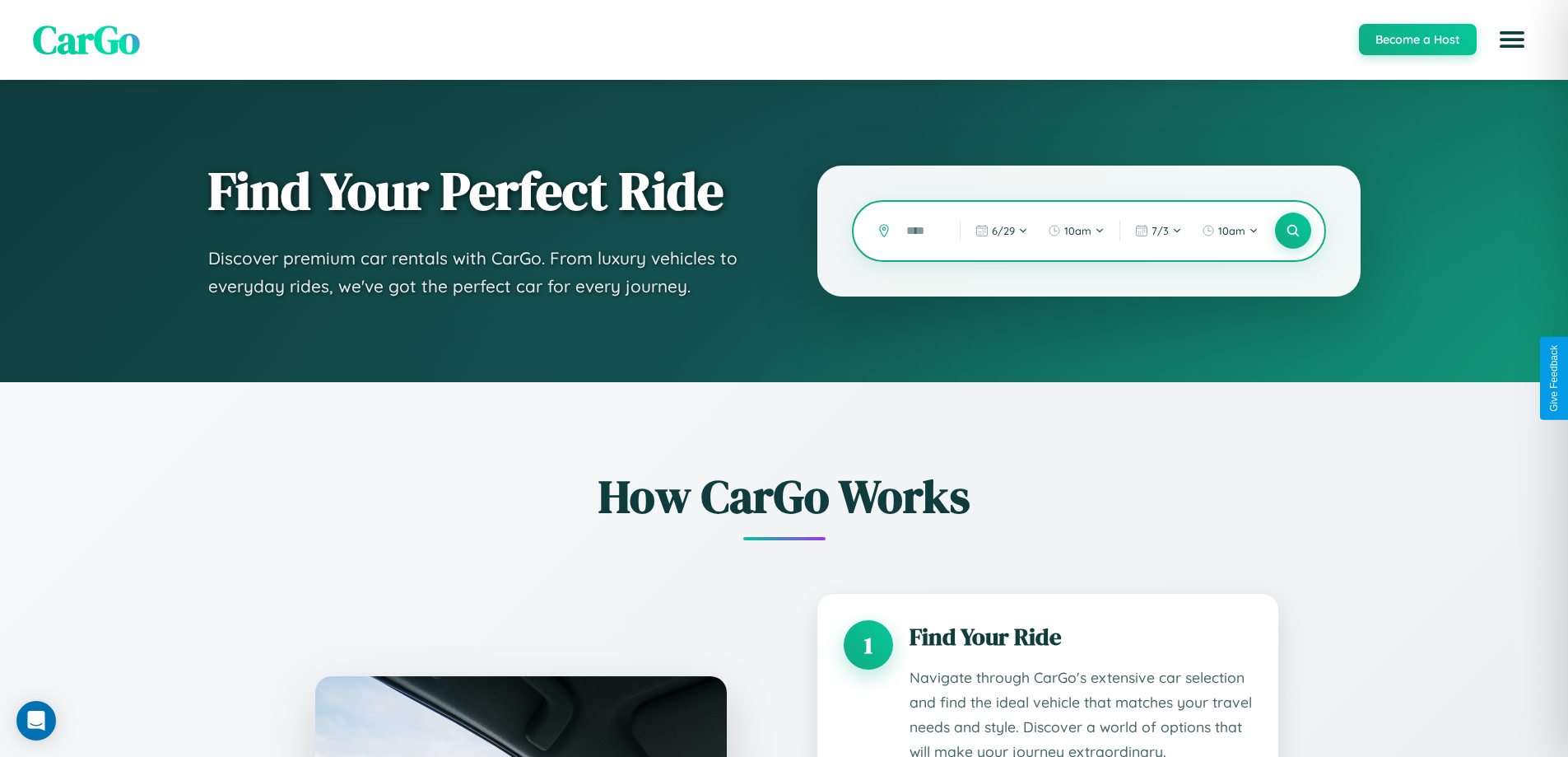
click at [921, 231] on input "text" at bounding box center [920, 231] width 45 height 28
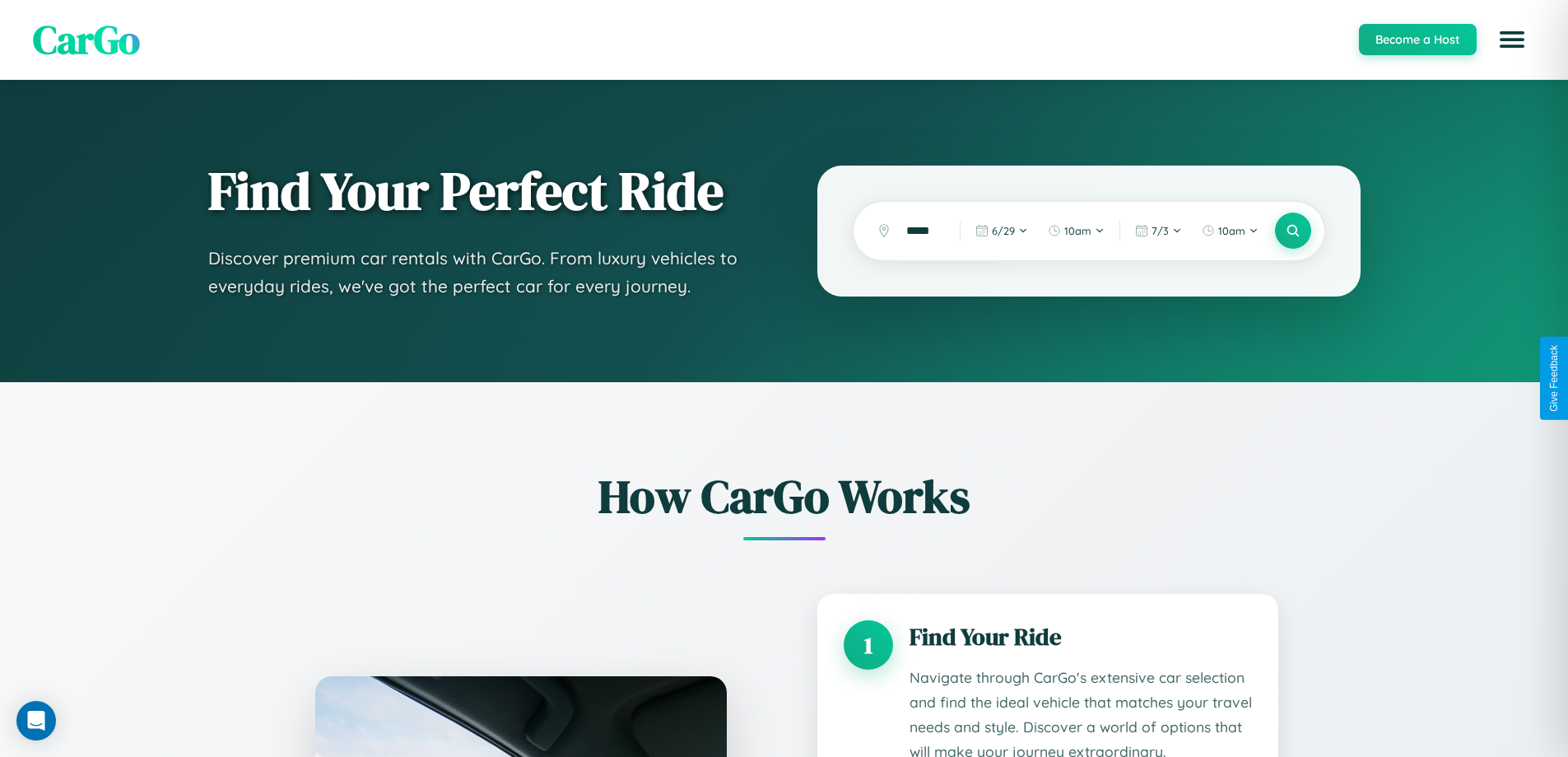
scroll to position [2695, 0]
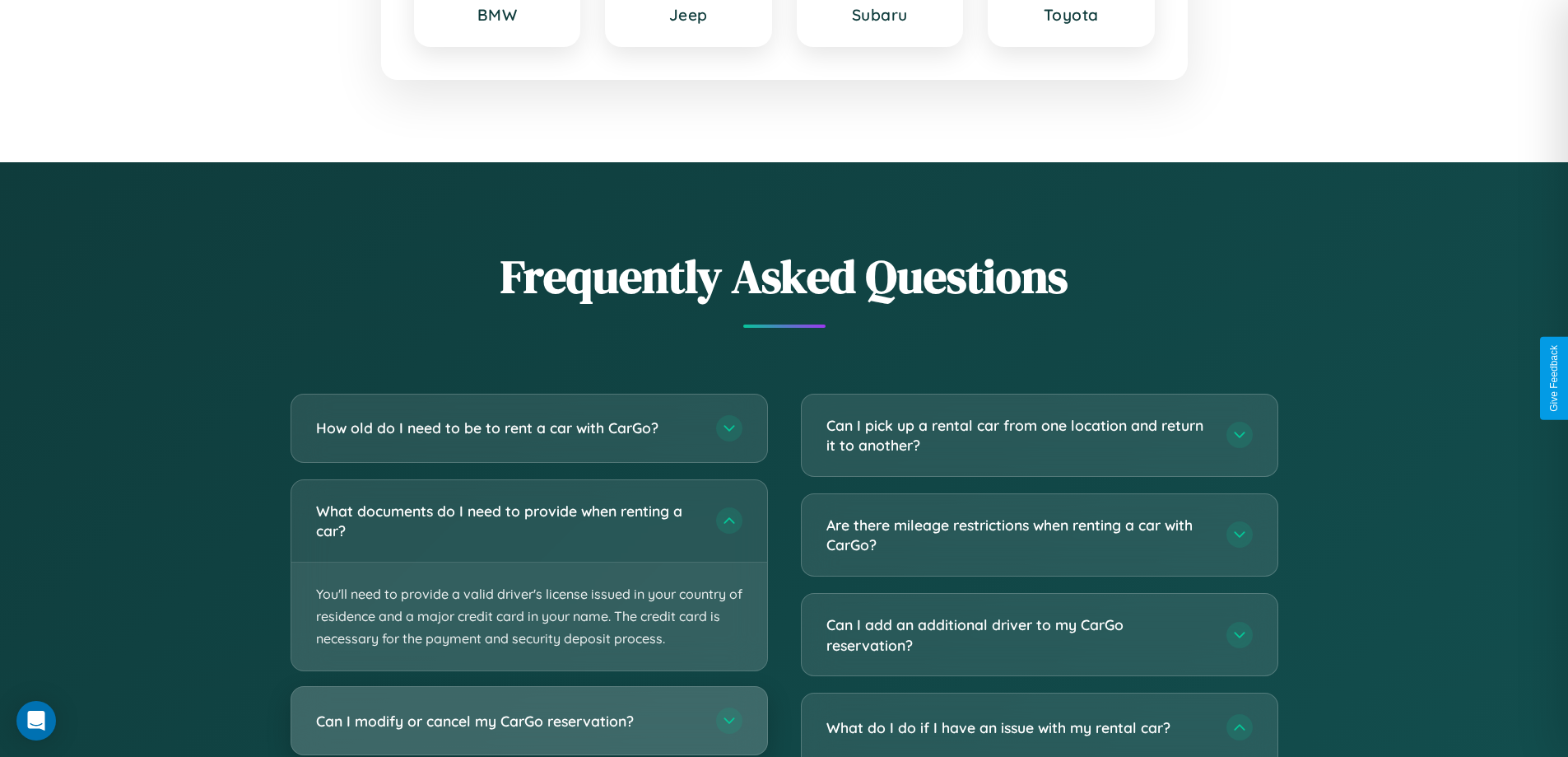
click at [528, 722] on h3 "Can I modify or cancel my CarGo reservation?" at bounding box center [508, 720] width 384 height 20
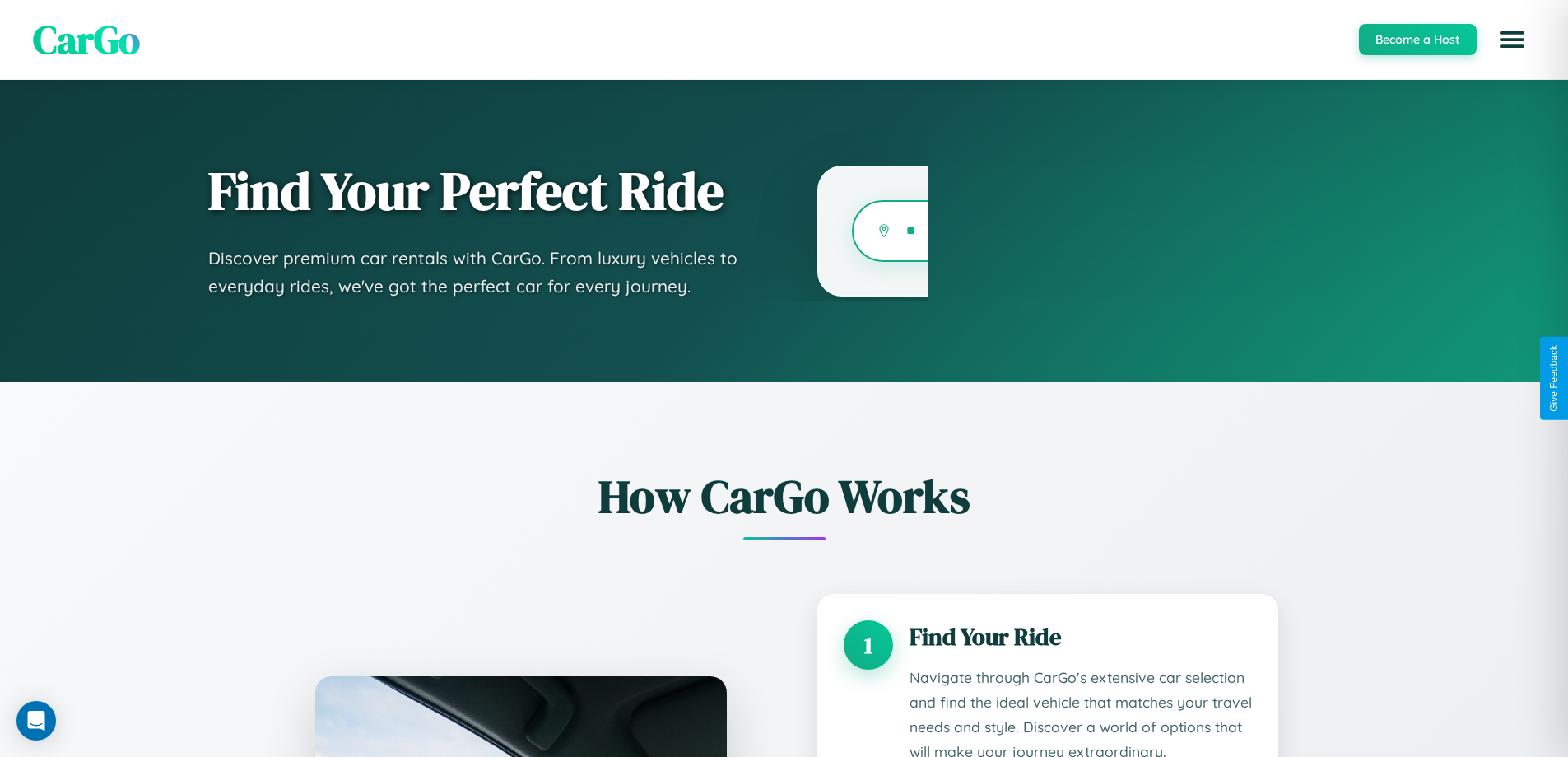
type input "*"
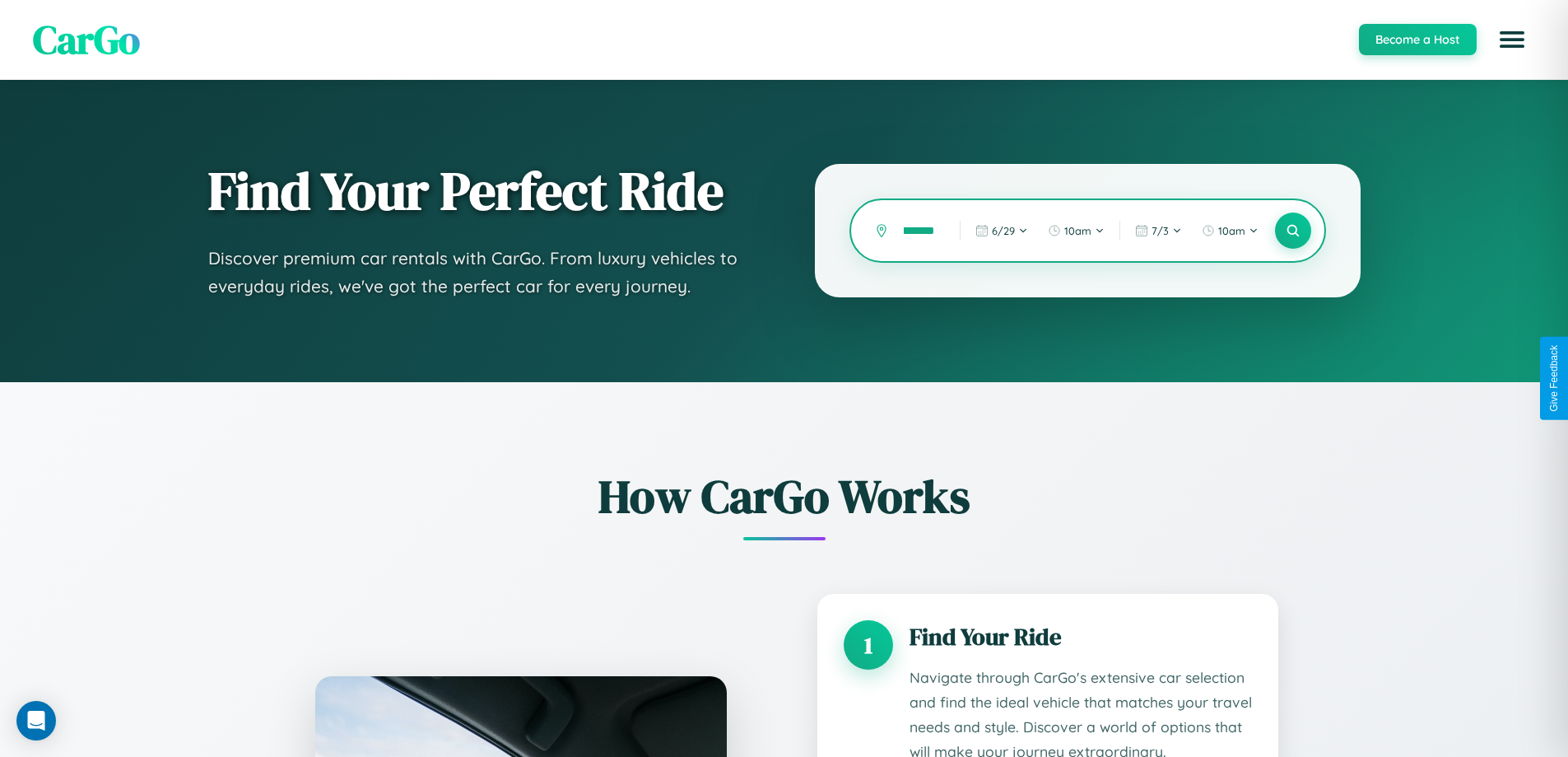
scroll to position [0, 12]
type input "*******"
click at [1292, 231] on icon at bounding box center [1292, 231] width 16 height 16
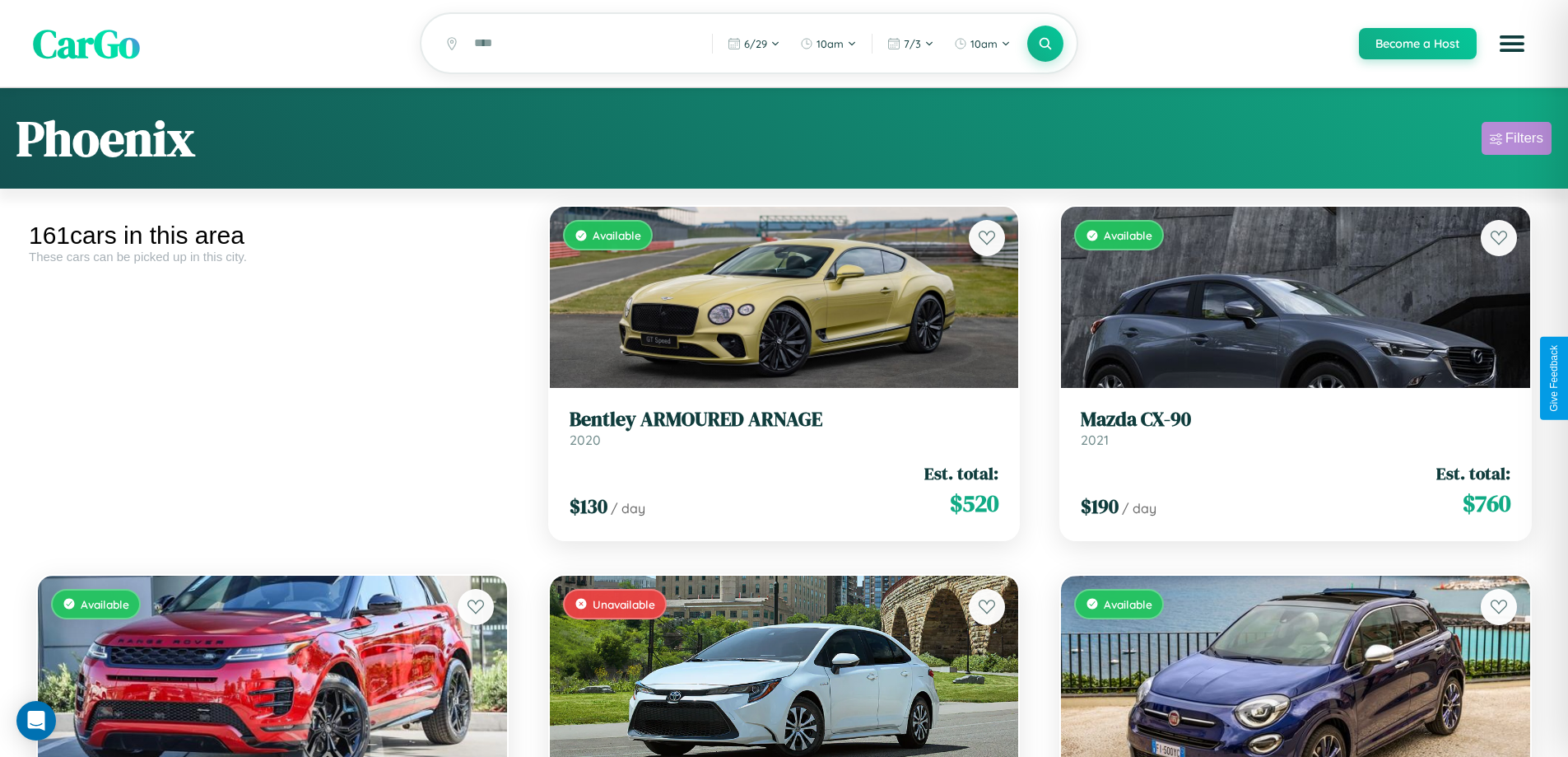
click at [1517, 141] on div "Filters" at bounding box center [1524, 139] width 38 height 17
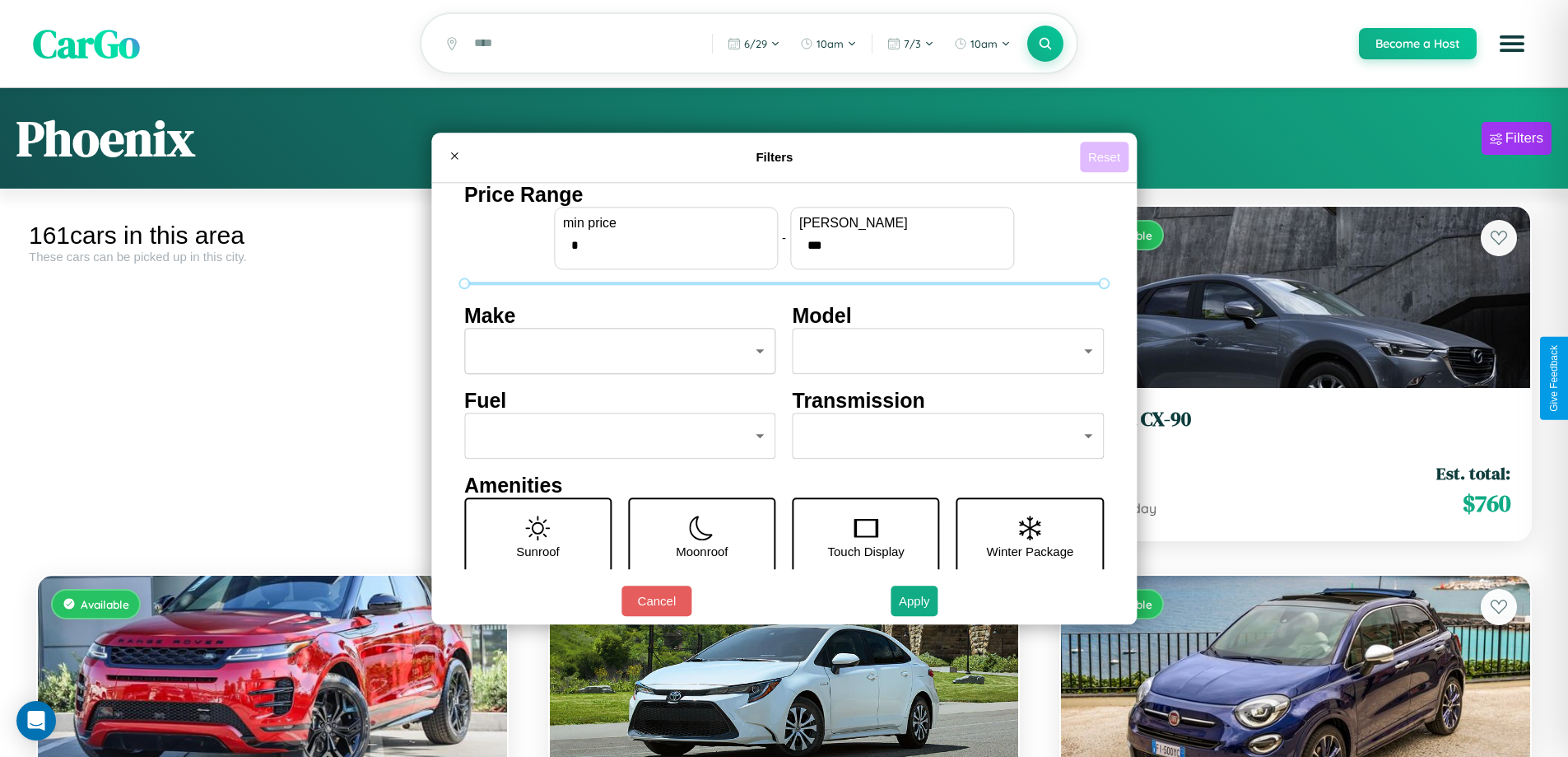
click at [1106, 156] on button "Reset" at bounding box center [1104, 156] width 49 height 30
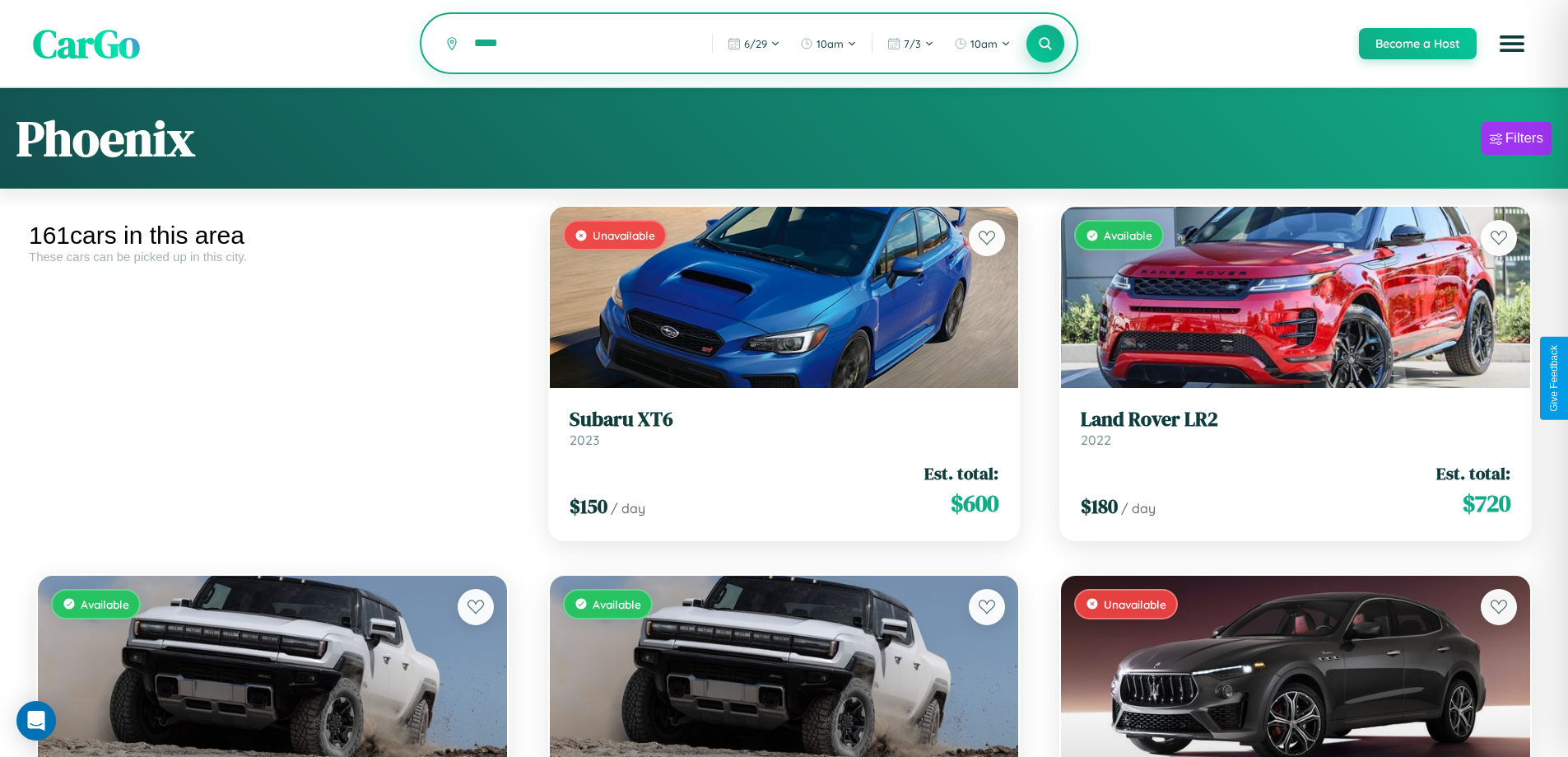
type input "*****"
click at [1044, 44] on icon at bounding box center [1045, 43] width 16 height 16
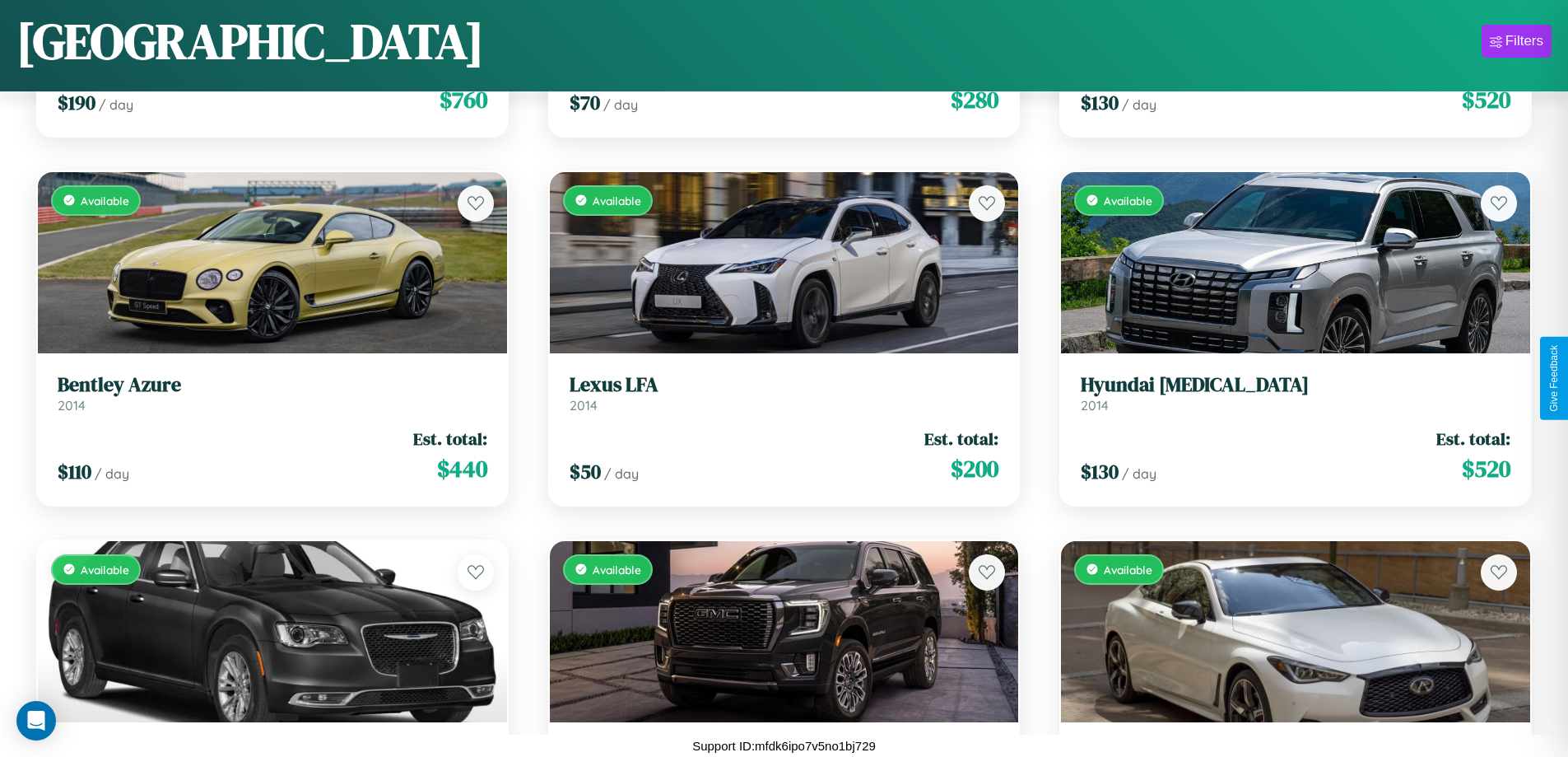
scroll to position [17190, 0]
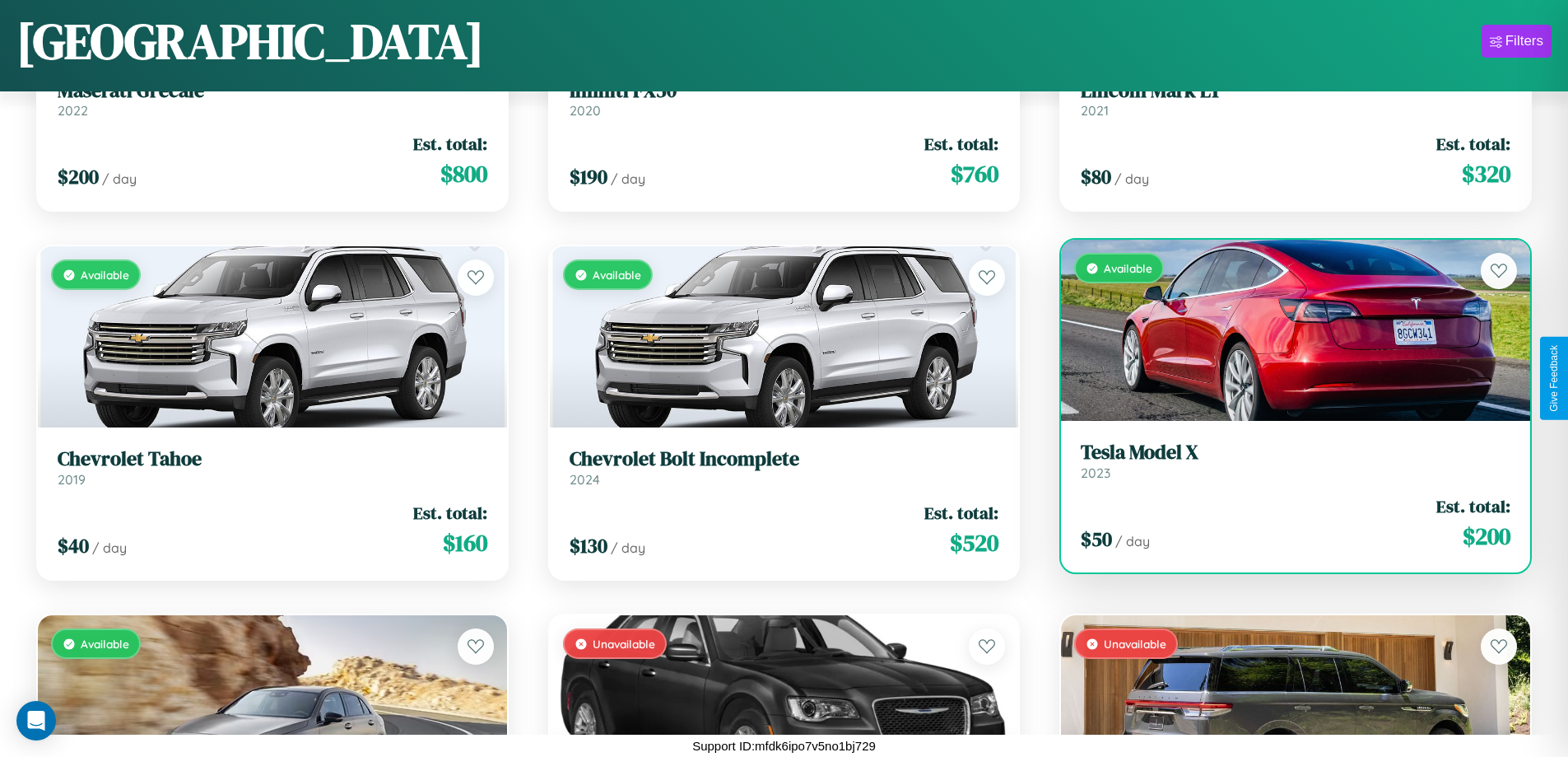
click at [1285, 331] on div "Available" at bounding box center [1295, 330] width 469 height 181
click at [1285, 330] on div "Available" at bounding box center [1295, 330] width 469 height 181
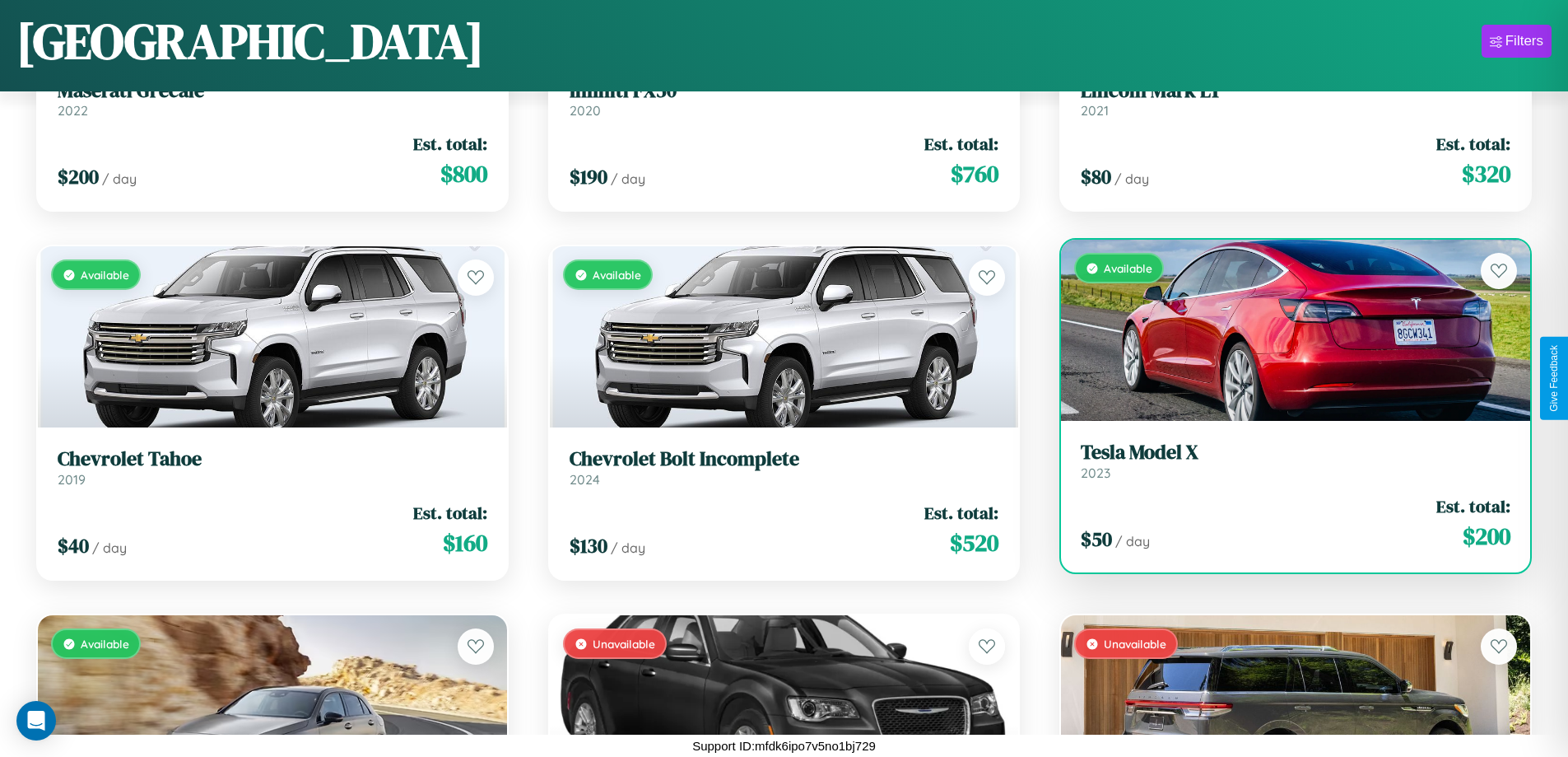
click at [1285, 330] on div "Available" at bounding box center [1295, 330] width 469 height 181
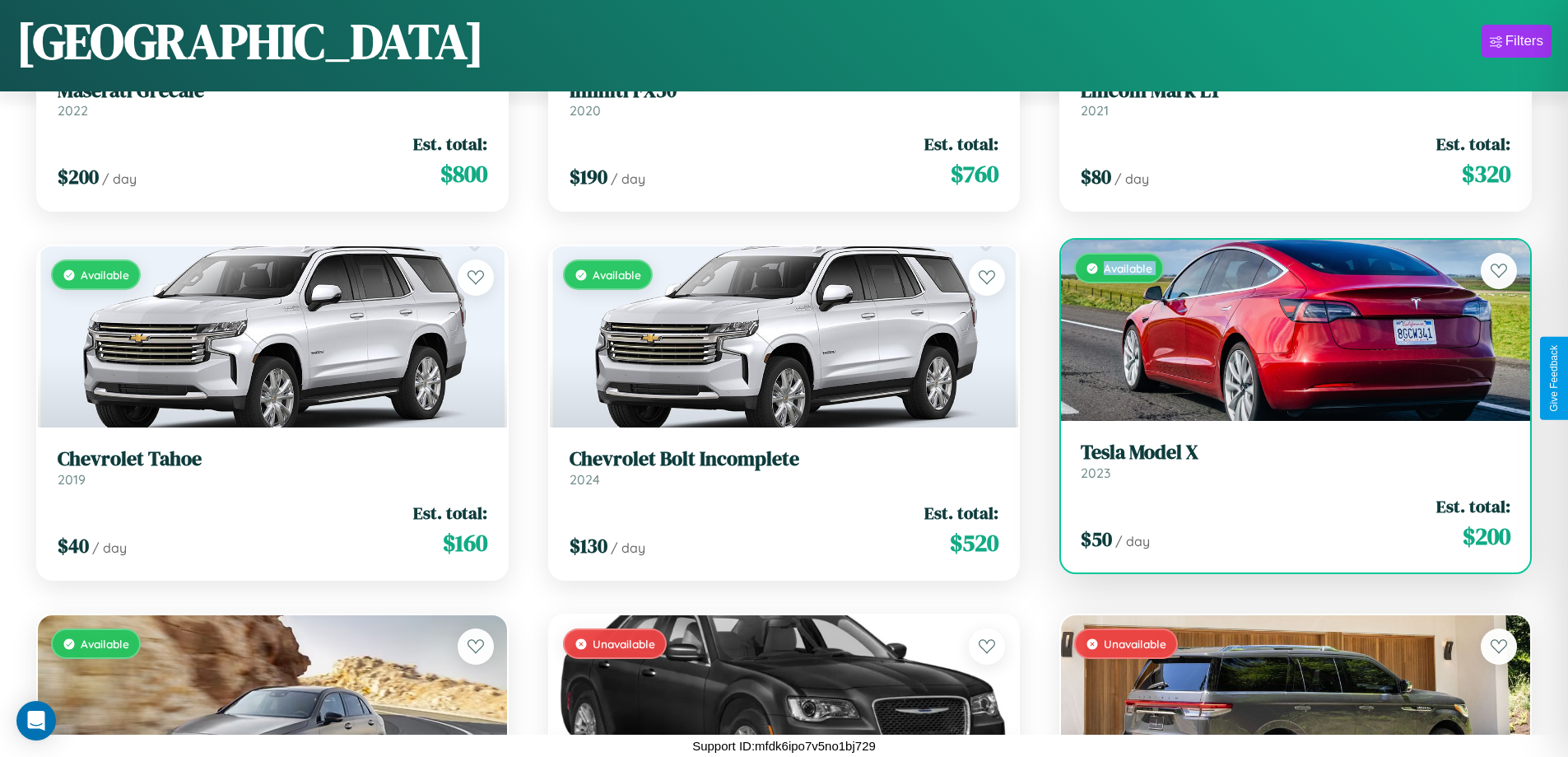
click at [1285, 330] on div "Available" at bounding box center [1295, 330] width 469 height 181
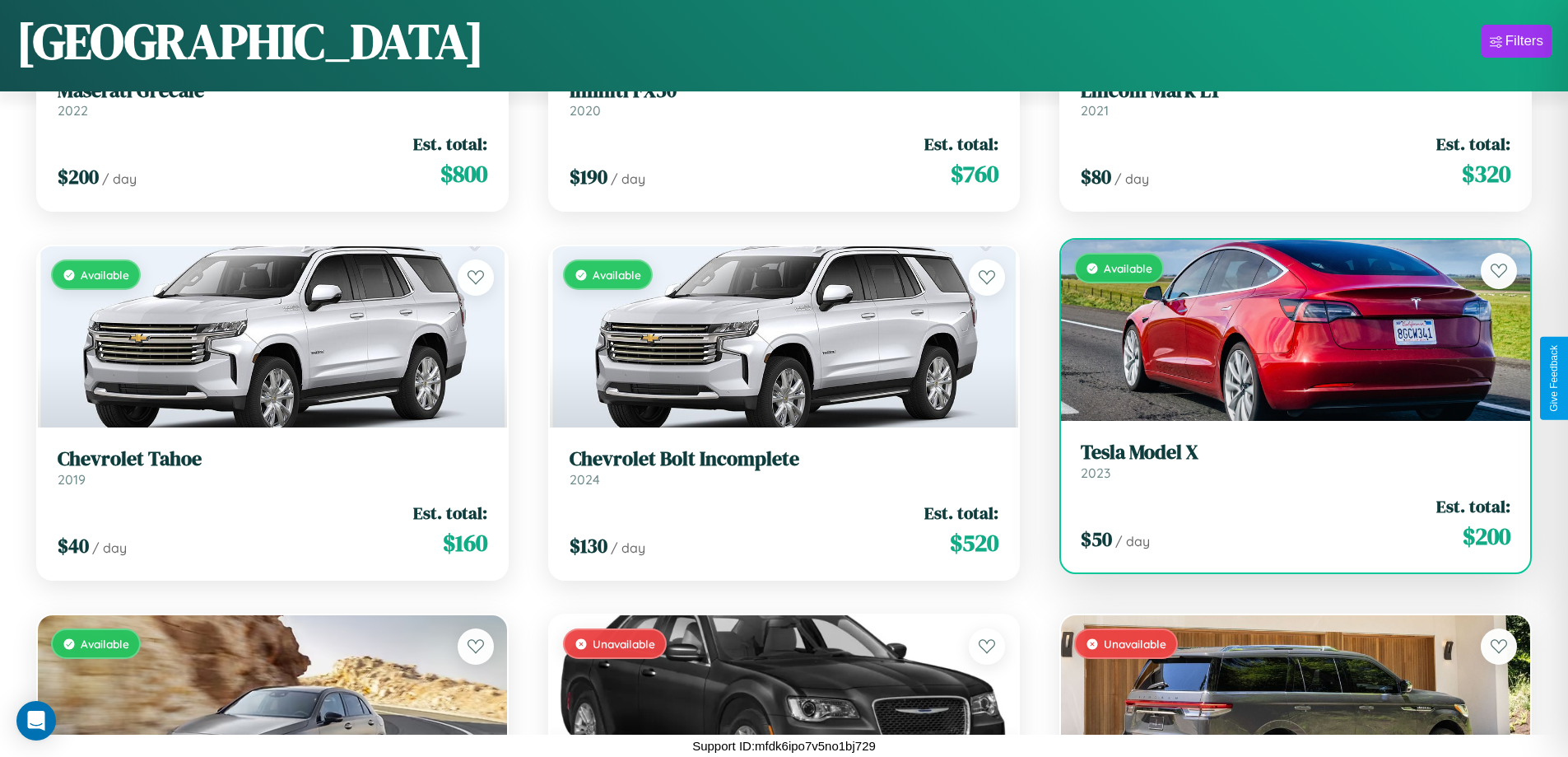
click at [1285, 330] on div "Available" at bounding box center [1295, 330] width 469 height 181
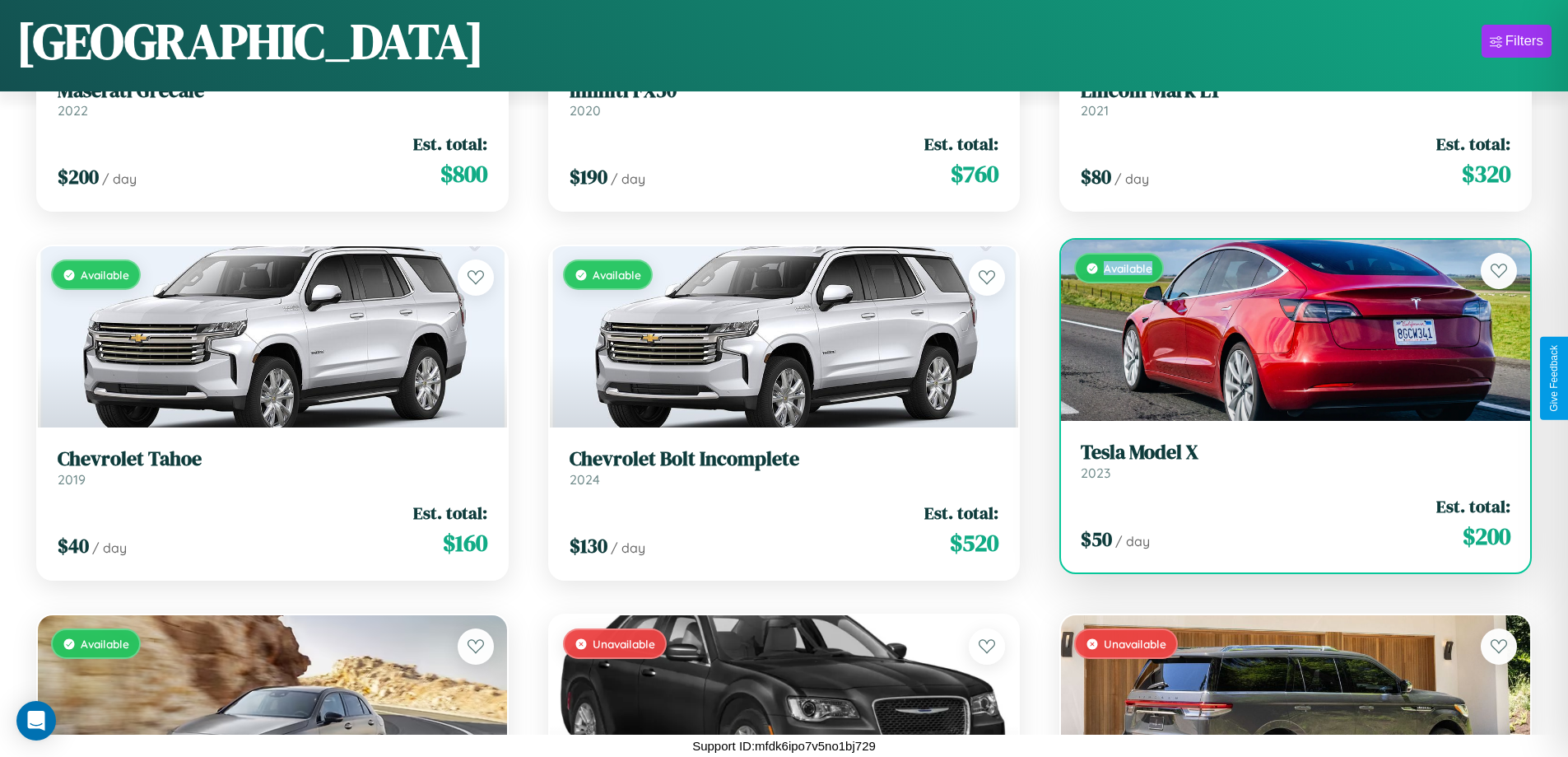
click at [1285, 330] on div "Available" at bounding box center [1295, 330] width 469 height 181
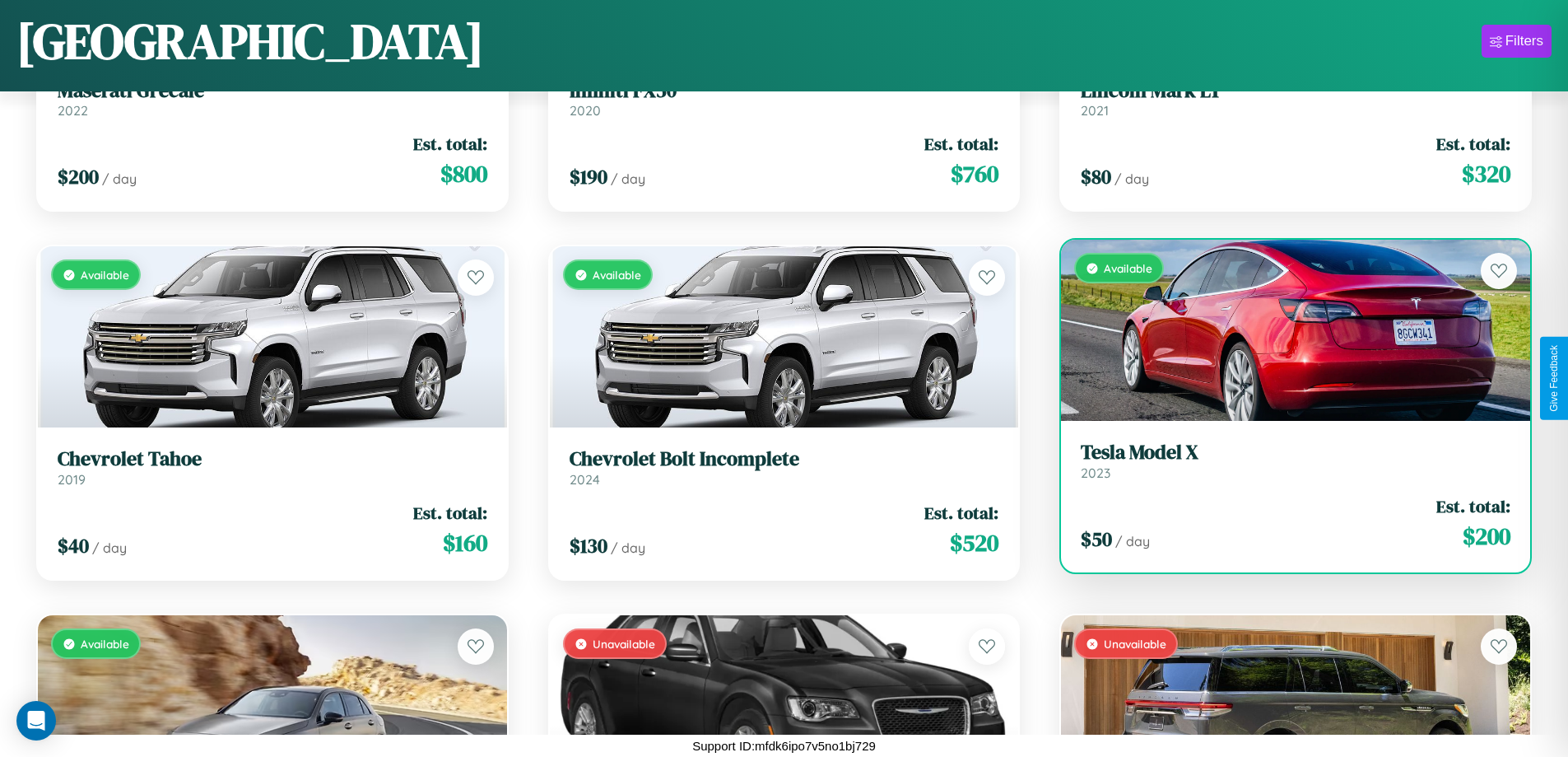
click at [1285, 460] on h3 "Tesla Model X" at bounding box center [1296, 452] width 430 height 24
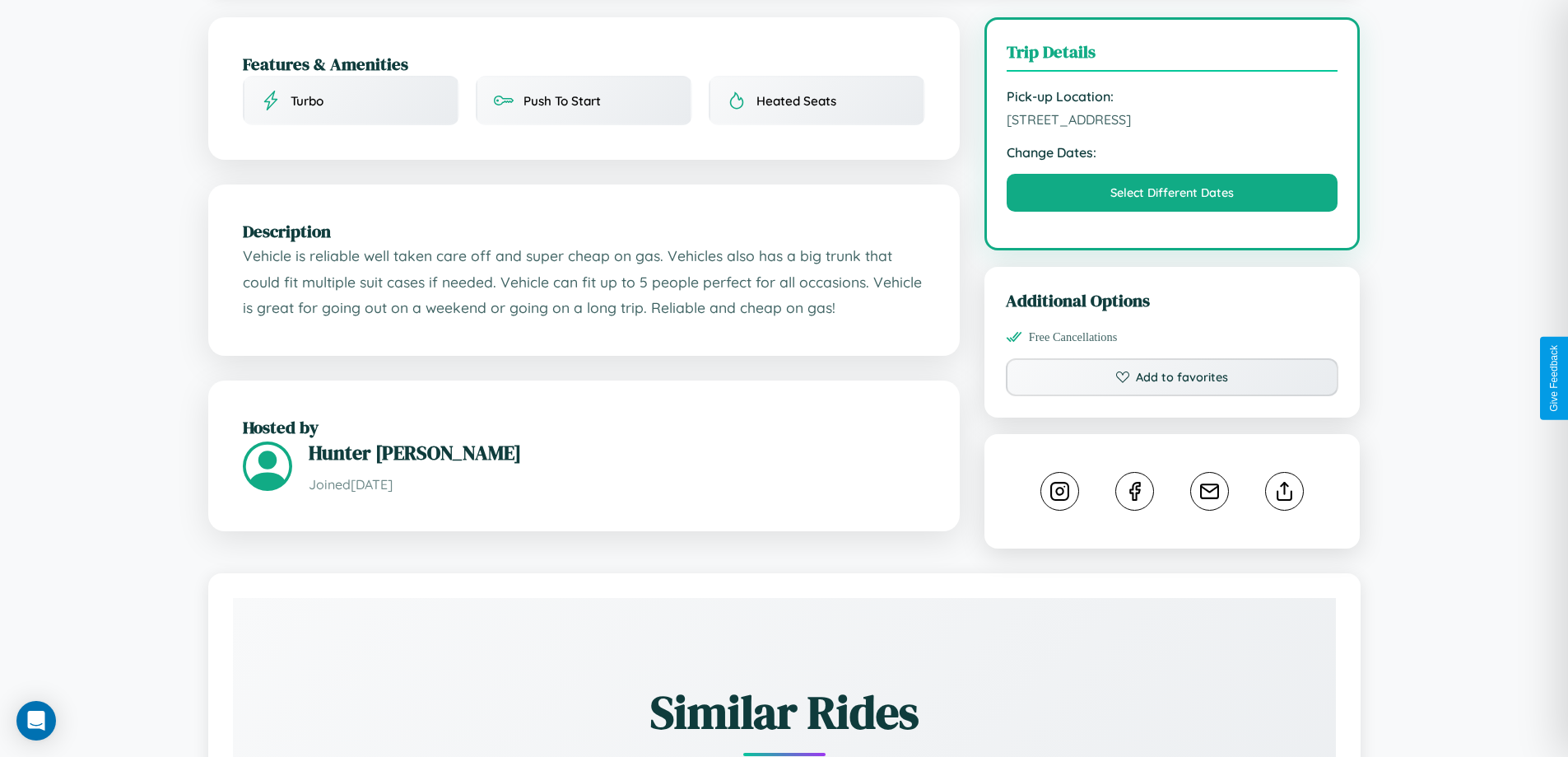
scroll to position [427, 0]
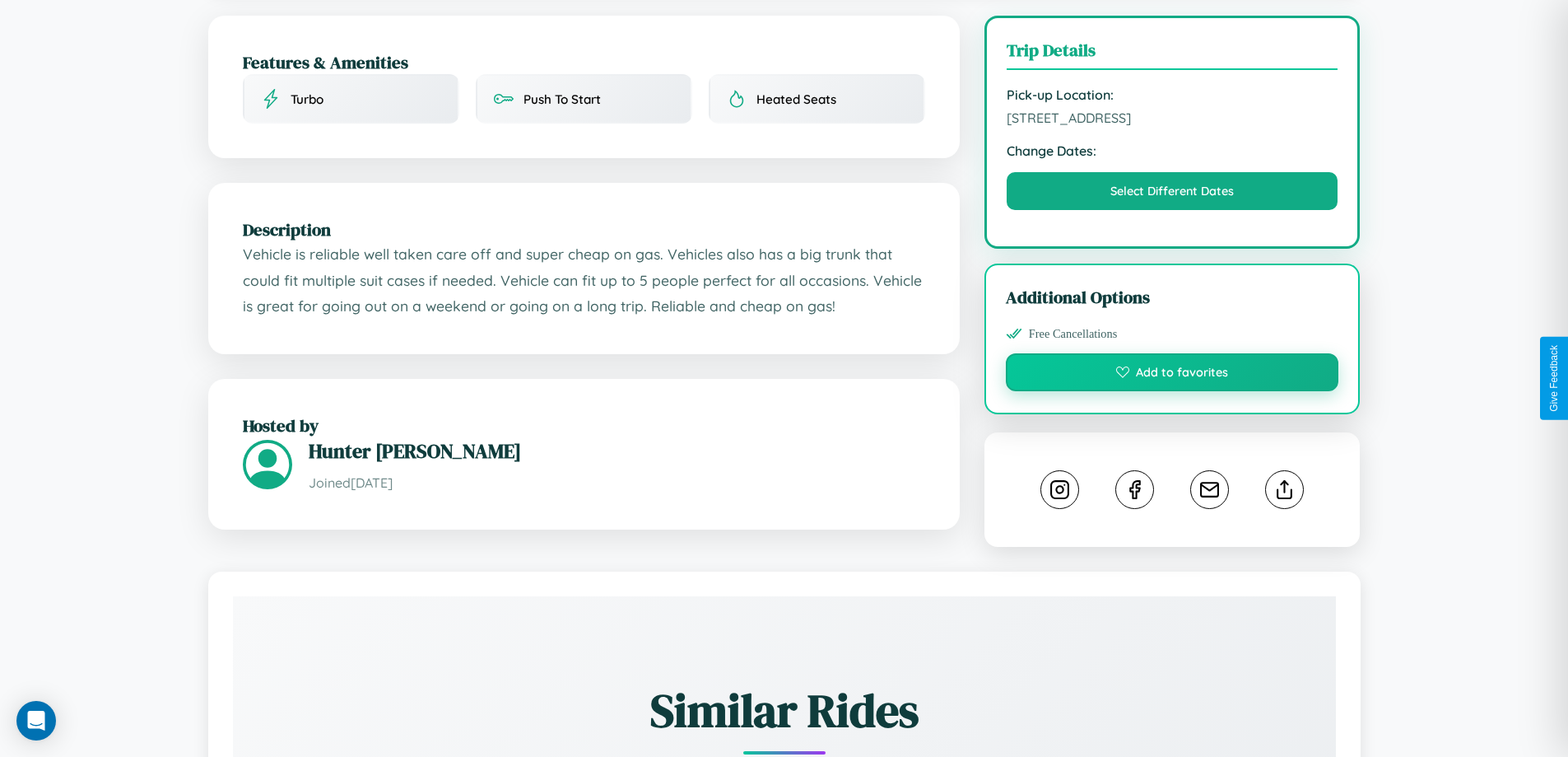
click at [1172, 375] on button "Add to favorites" at bounding box center [1172, 371] width 333 height 38
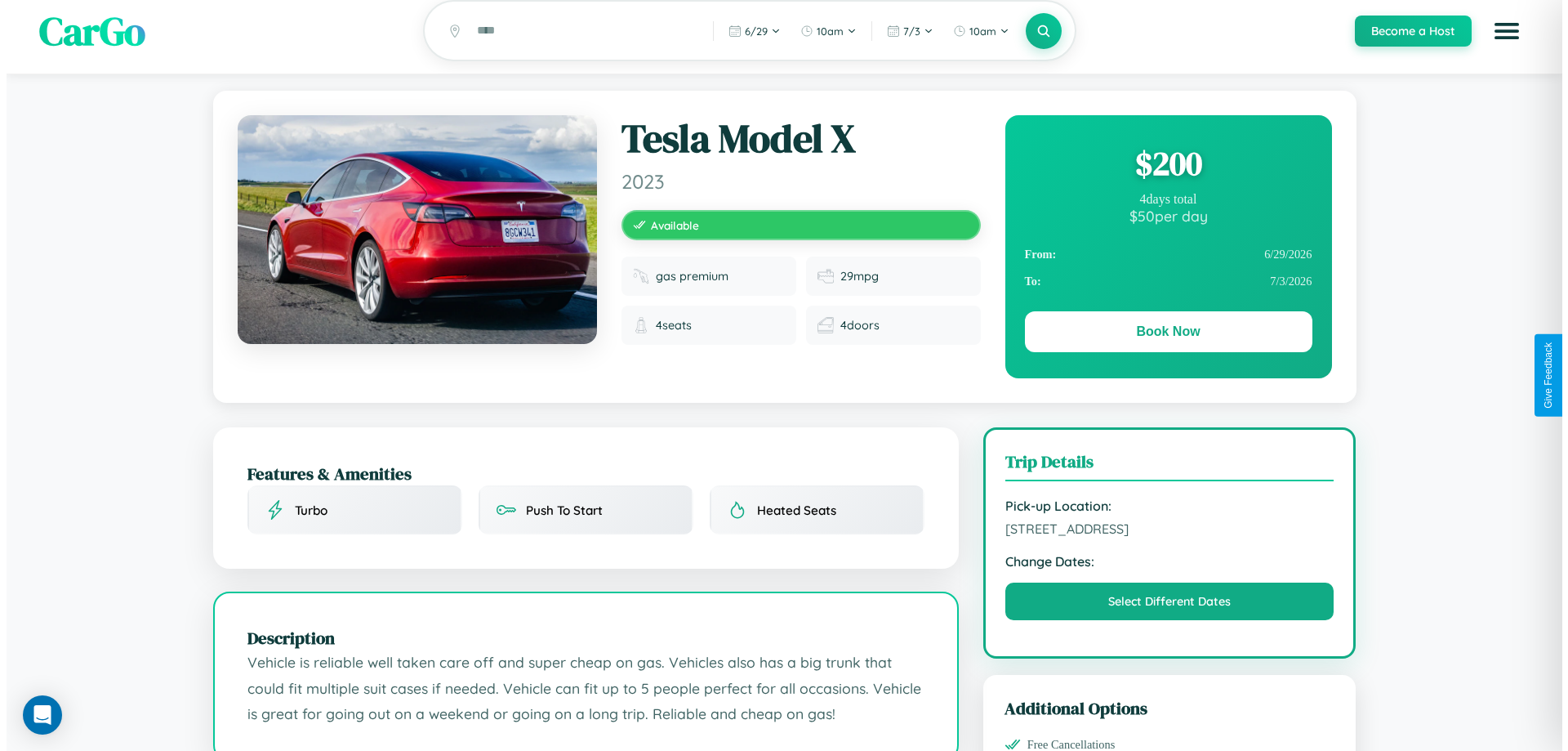
scroll to position [0, 0]
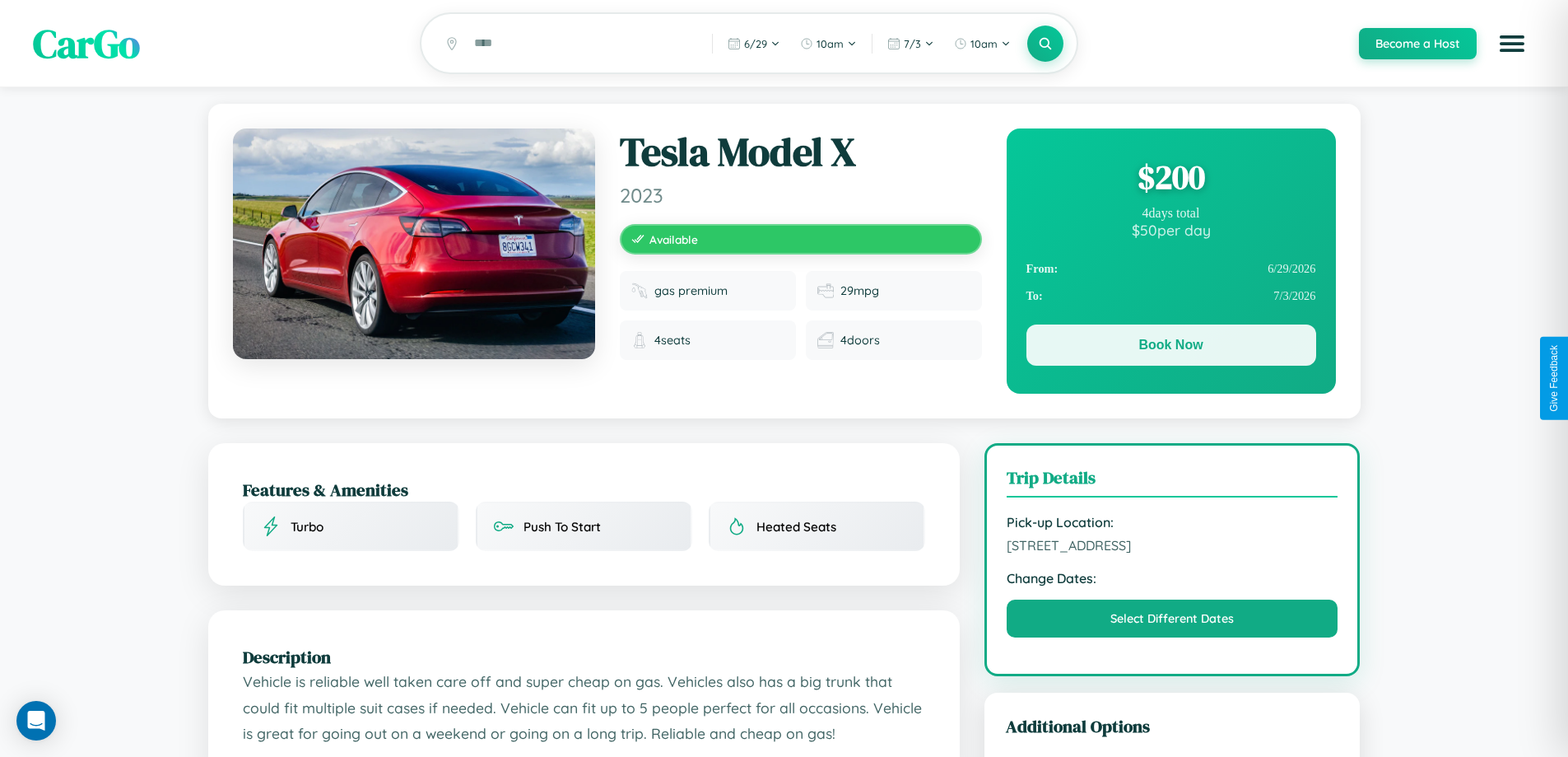
click at [1170, 349] on button "Book Now" at bounding box center [1170, 345] width 289 height 41
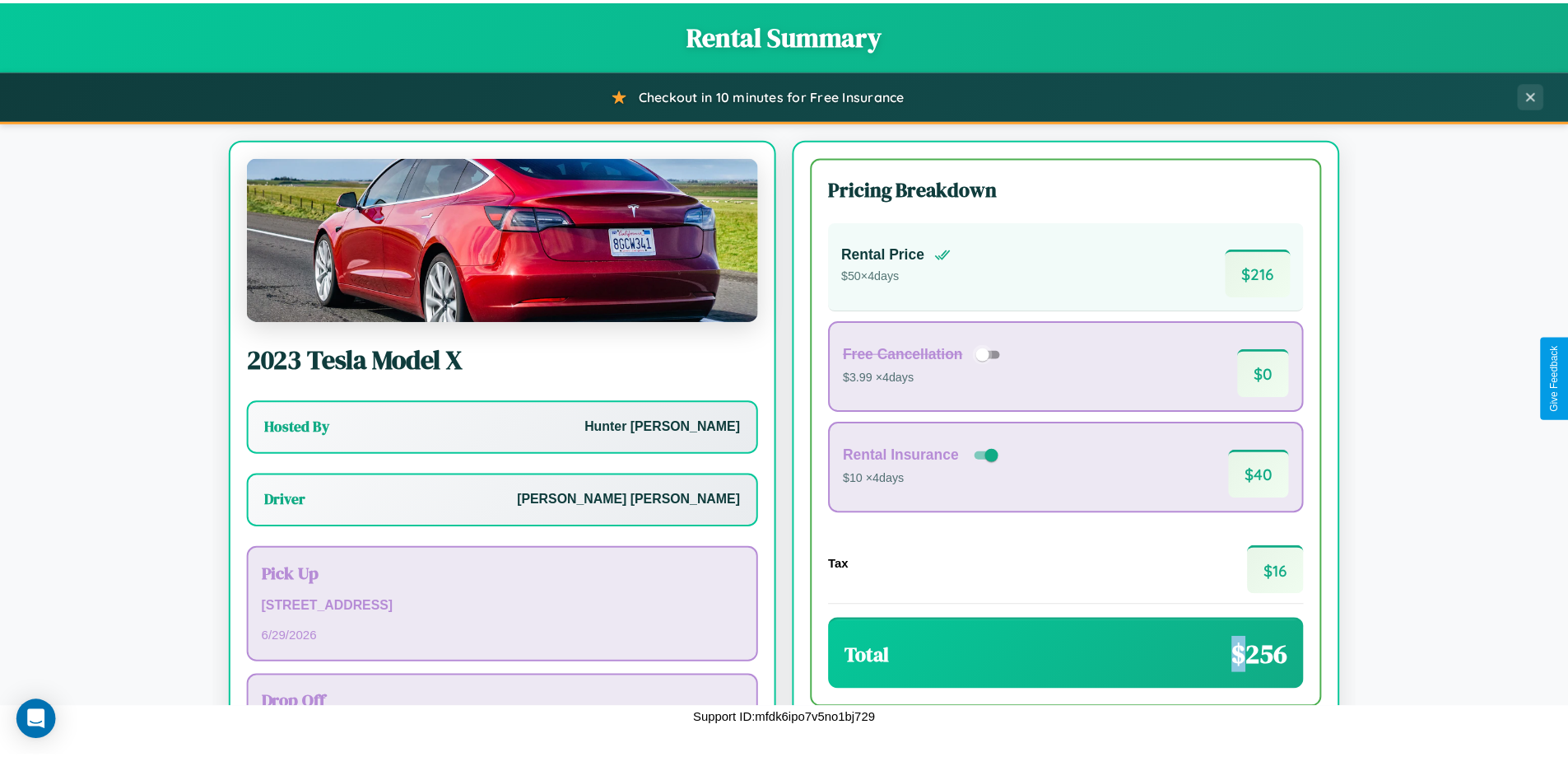
scroll to position [119, 0]
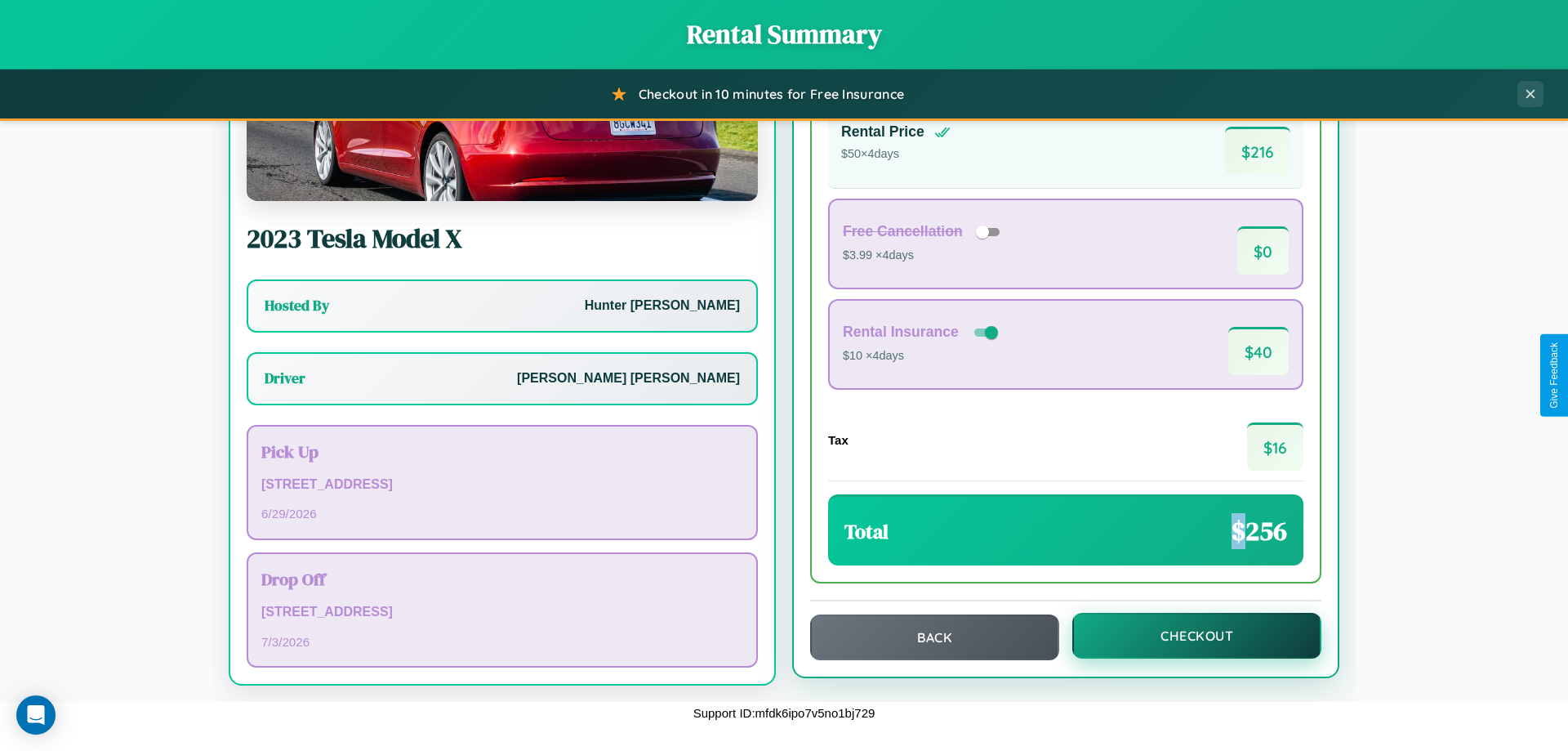
click at [1185, 635] on button "Checkout" at bounding box center [1196, 635] width 249 height 46
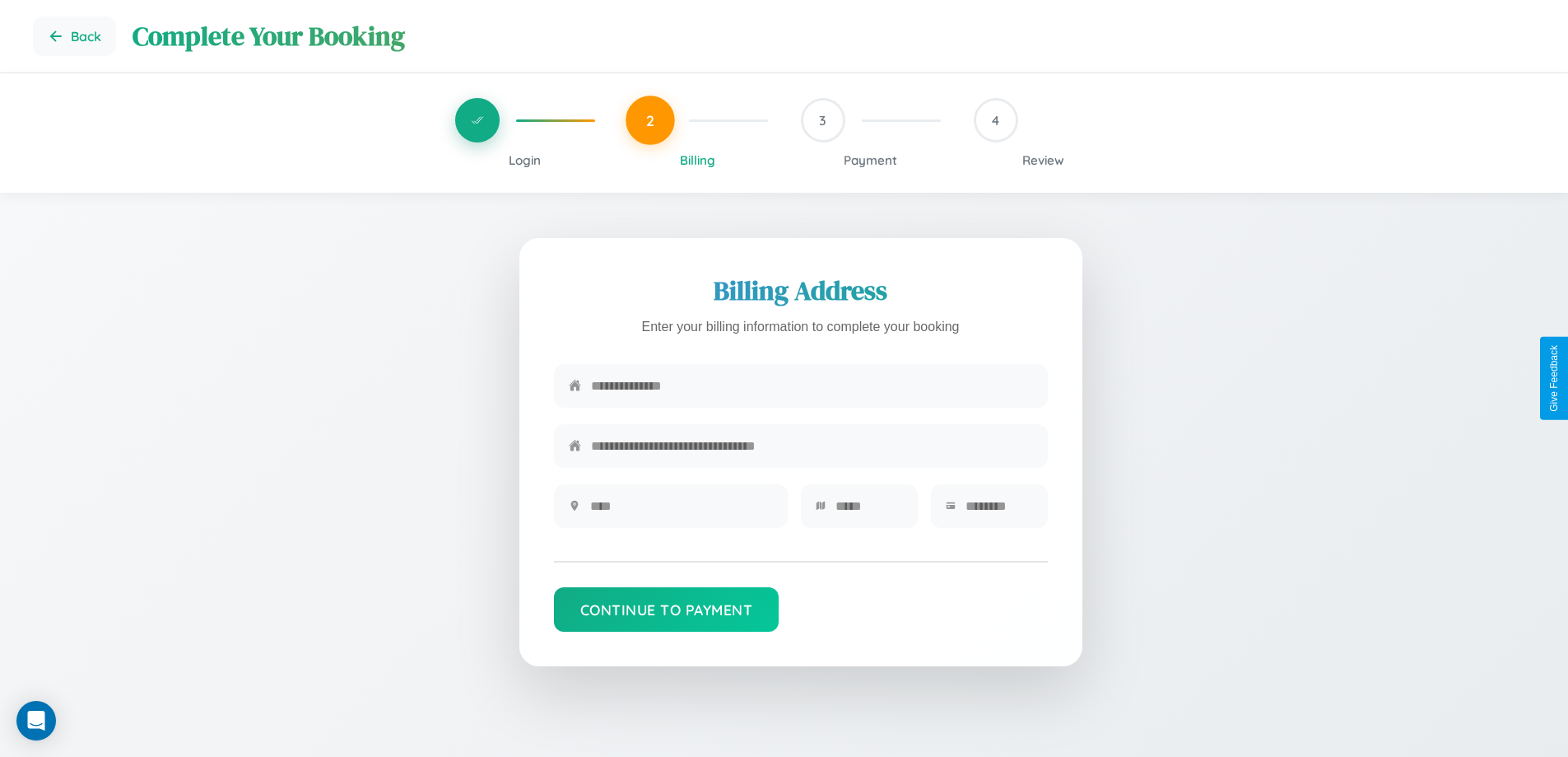
click at [812, 387] on input "text" at bounding box center [811, 386] width 442 height 40
type input "**********"
click at [681, 511] on input "text" at bounding box center [682, 506] width 183 height 40
type input "********"
click at [868, 511] on input "text" at bounding box center [869, 506] width 67 height 40
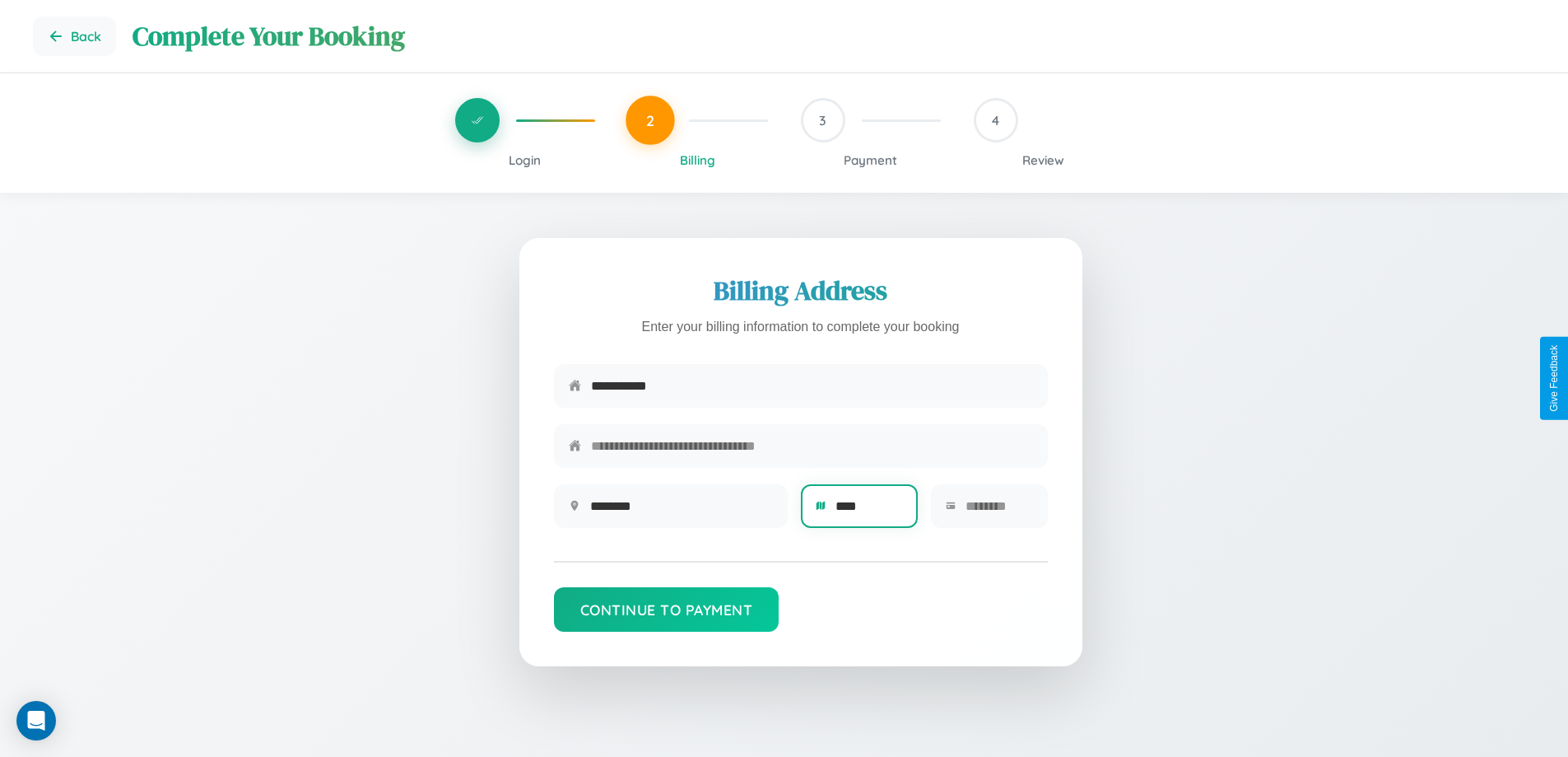
type input "****"
click at [998, 511] on input "text" at bounding box center [998, 506] width 67 height 40
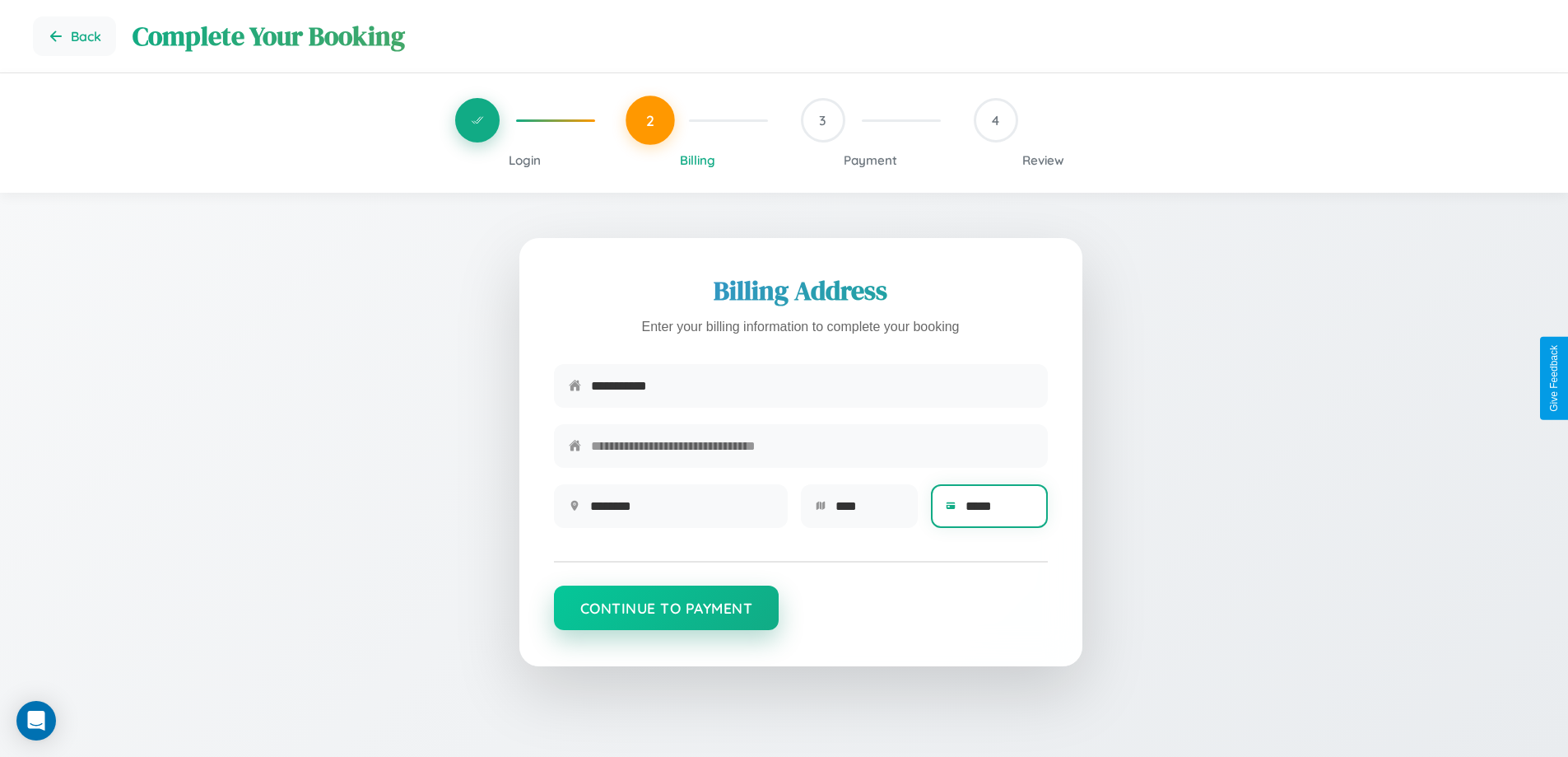
type input "*****"
click at [666, 616] on button "Continue to Payment" at bounding box center [667, 607] width 226 height 44
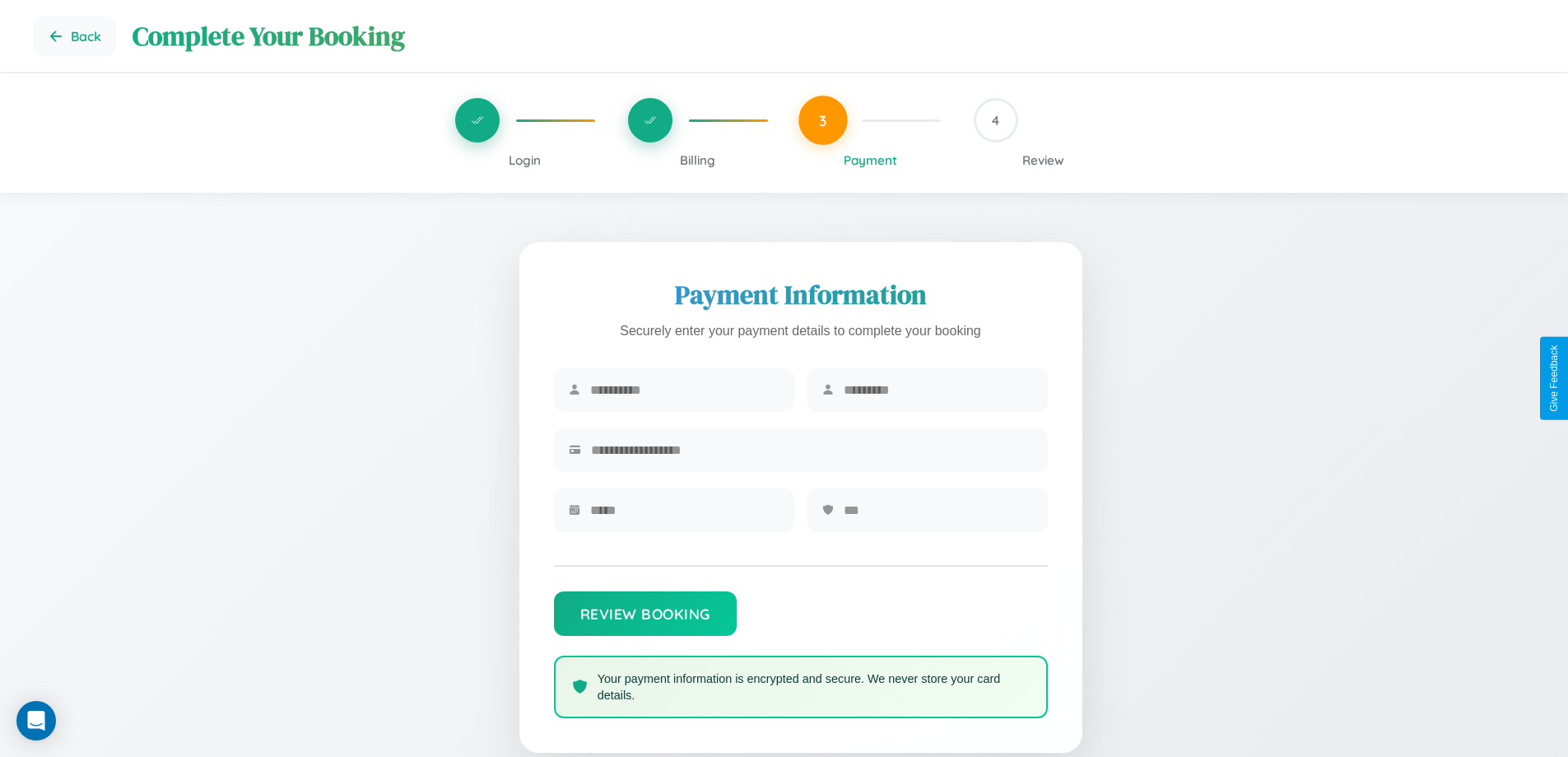
click at [697, 160] on span "Billing" at bounding box center [697, 160] width 36 height 16
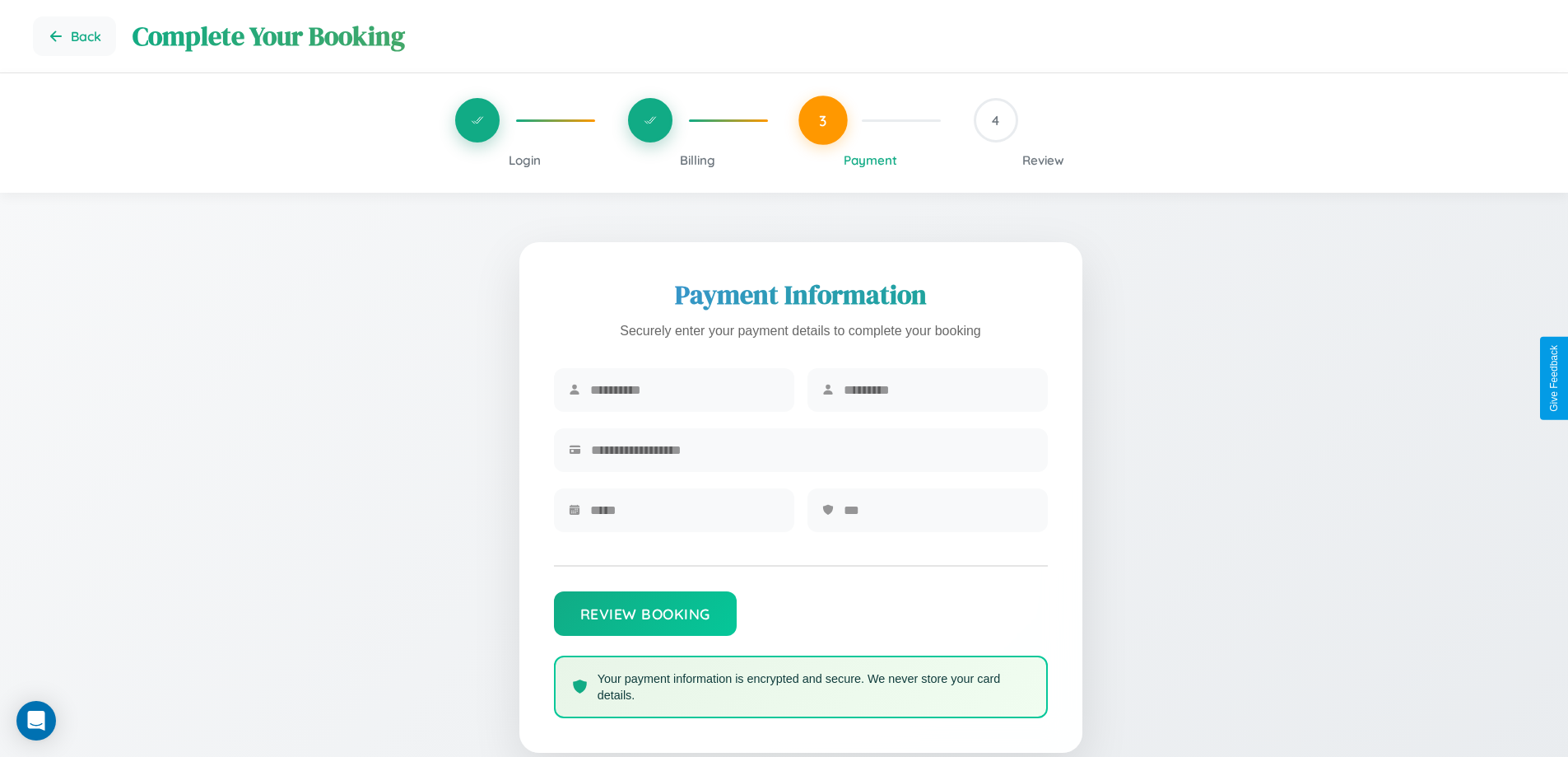
click at [697, 160] on span "Billing" at bounding box center [697, 160] width 36 height 16
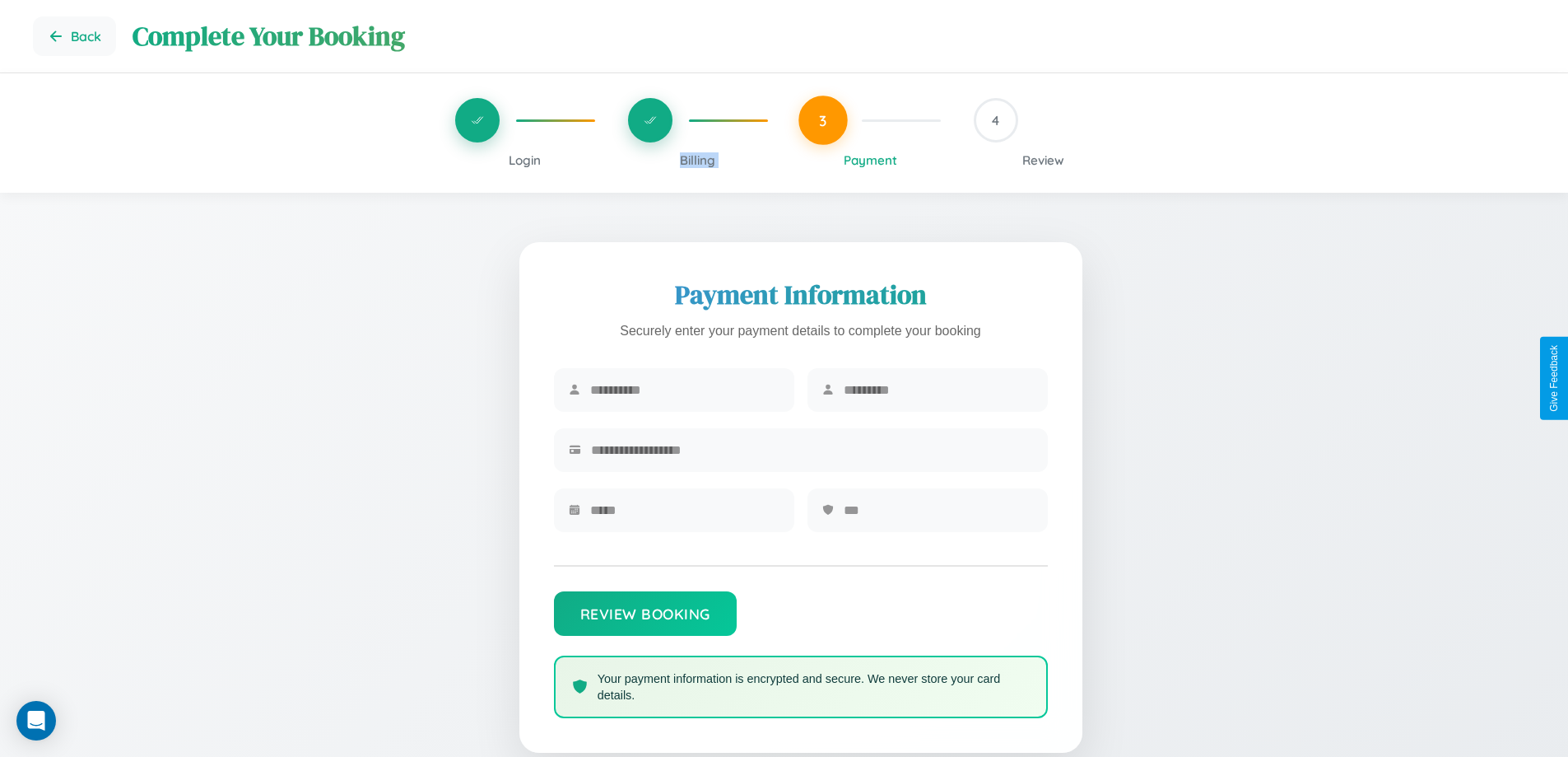
click at [697, 160] on span "Billing" at bounding box center [697, 160] width 36 height 16
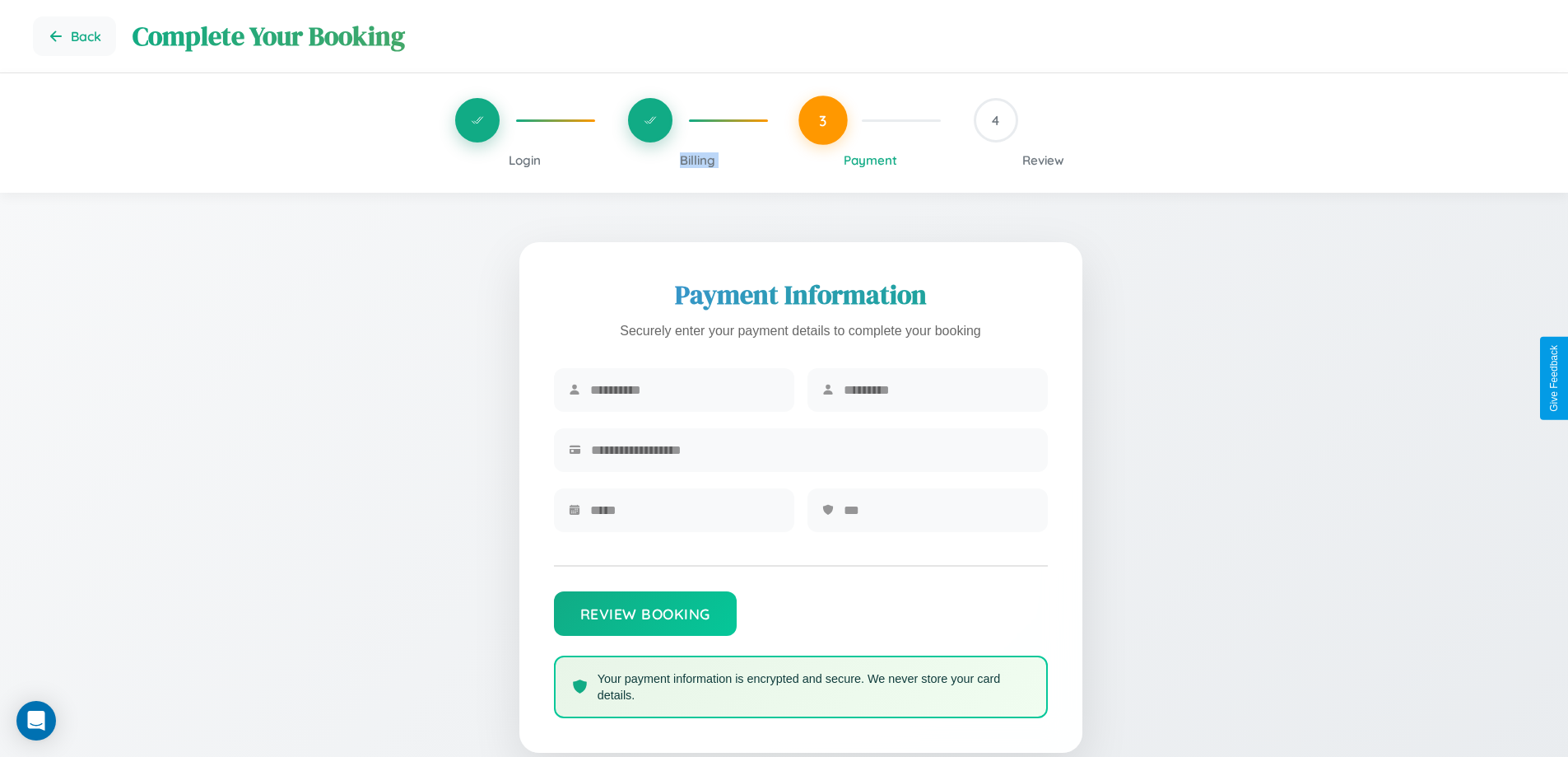
click at [697, 160] on span "Billing" at bounding box center [697, 160] width 36 height 16
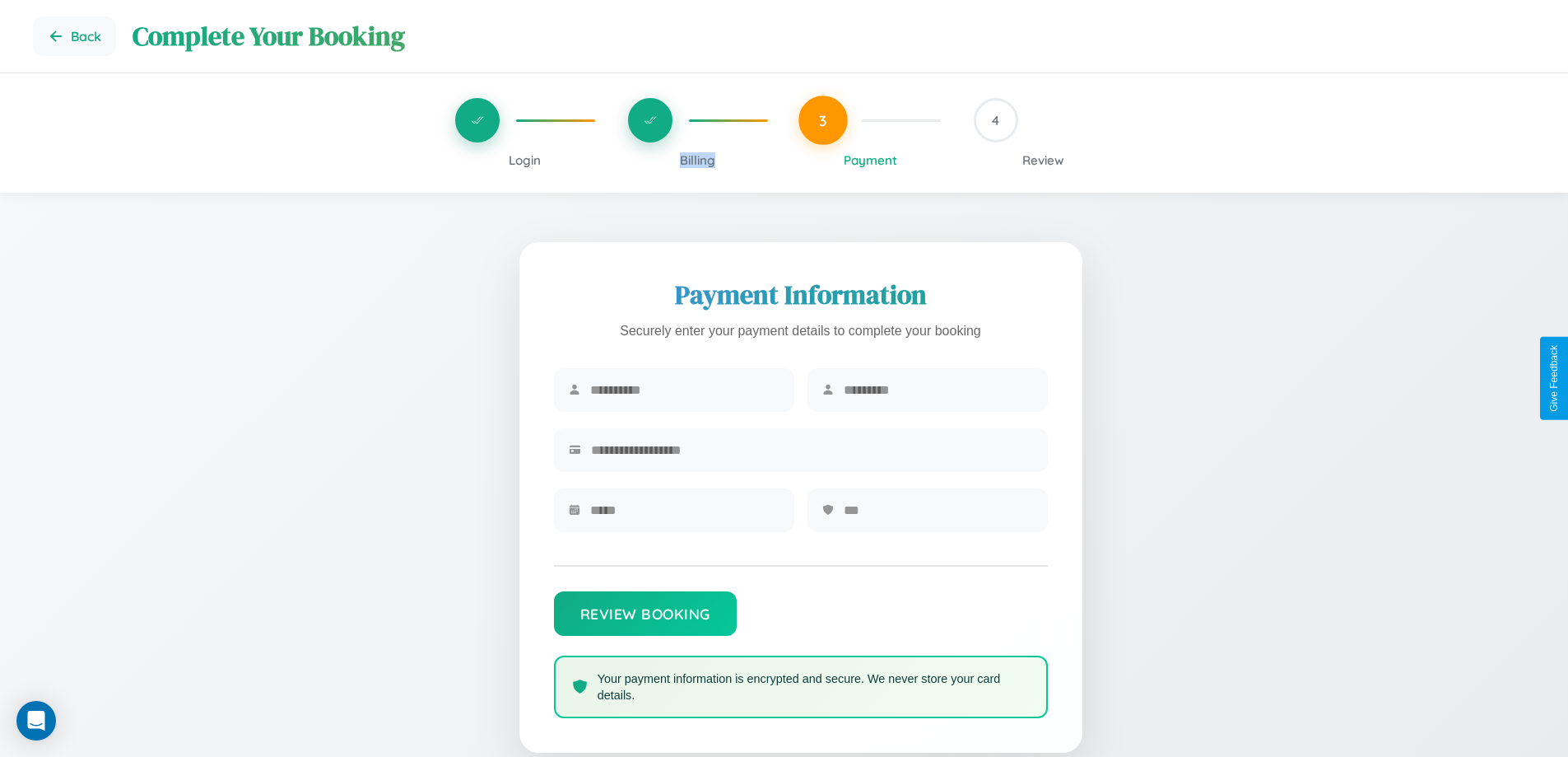
click at [697, 160] on span "Billing" at bounding box center [697, 160] width 36 height 16
